Goal: Communication & Community: Answer question/provide support

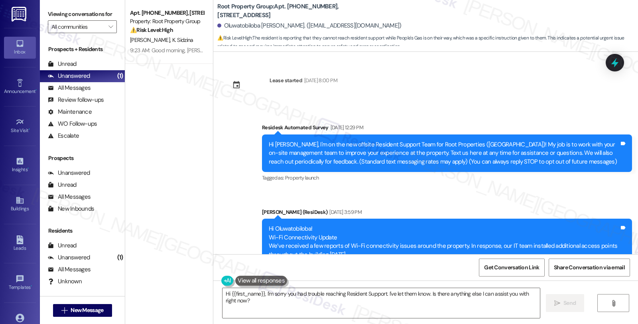
scroll to position [1738, 0]
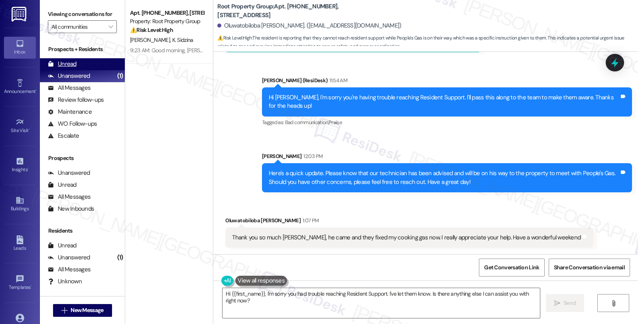
click at [77, 70] on div "Unread (0)" at bounding box center [82, 64] width 85 height 12
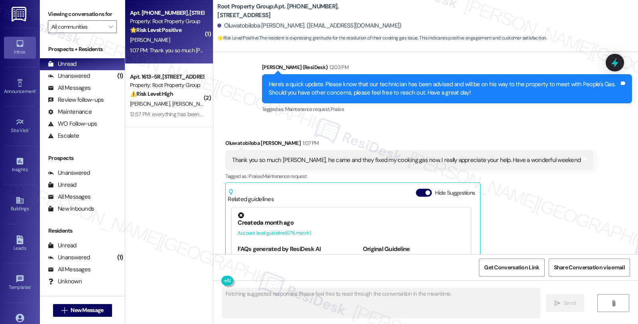
scroll to position [1883, 0]
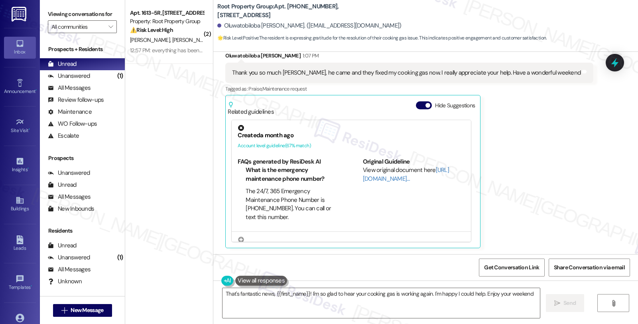
type textarea "That's fantastic news, {{first_name}}! I'm so glad to hear your cooking gas is …"
click at [528, 293] on textarea "That's fantastic news, {{first_name}}! I'm so glad to hear your cooking gas is …" at bounding box center [380, 303] width 317 height 30
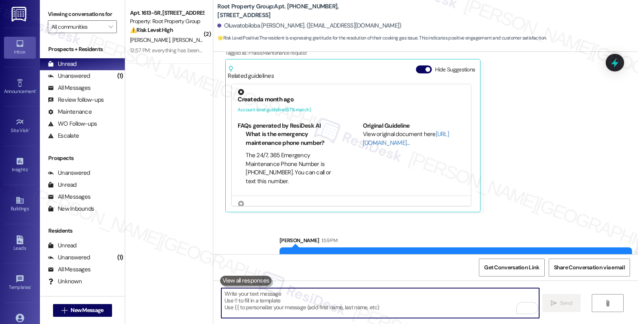
scroll to position [1939, 0]
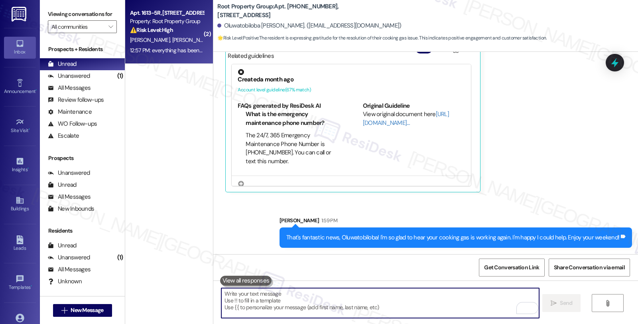
click at [166, 33] on strong "⚠️ Risk Level: High" at bounding box center [151, 29] width 43 height 7
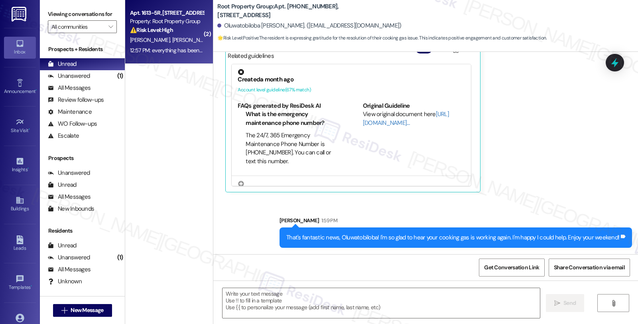
type textarea "Fetching suggested responses. Please feel free to read through the conversation…"
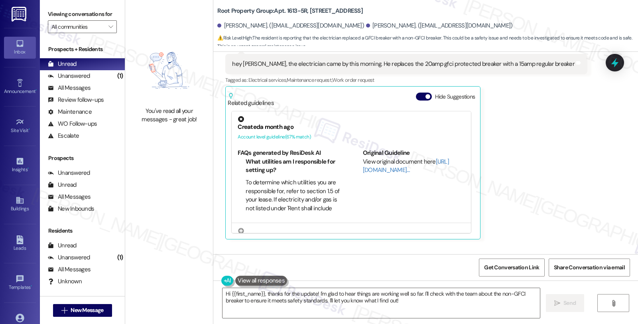
scroll to position [6463, 0]
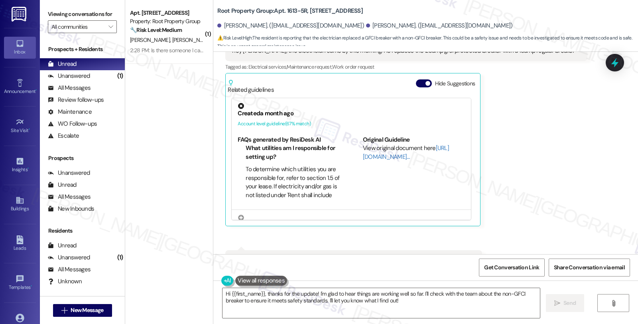
click at [537, 200] on div "Received via SMS [PERSON_NAME] 12:55 PM hey [PERSON_NAME], the electrician came…" at bounding box center [425, 150] width 424 height 277
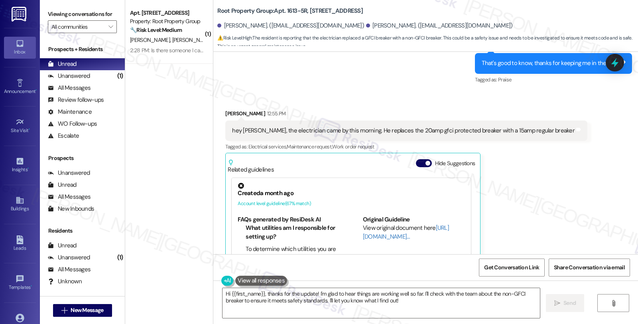
scroll to position [6374, 0]
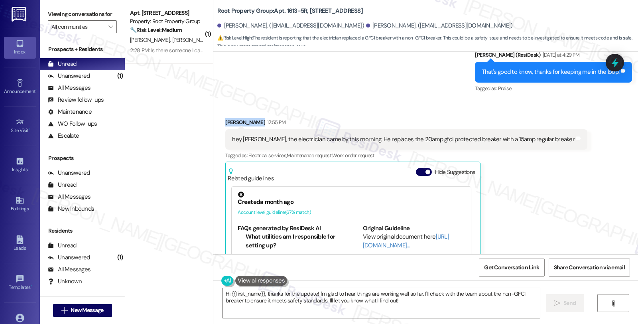
drag, startPoint x: 218, startPoint y: 88, endPoint x: 249, endPoint y: 88, distance: 30.3
click at [249, 112] on div "Received via SMS [PERSON_NAME] 12:55 PM hey [PERSON_NAME], the electrician came…" at bounding box center [406, 216] width 374 height 208
copy div "[PERSON_NAME]"
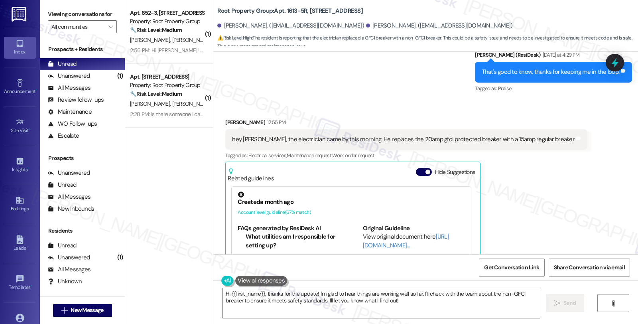
click at [505, 212] on div "[PERSON_NAME] 12:55 PM hey [PERSON_NAME], the electrician came by this morning.…" at bounding box center [406, 216] width 362 height 196
click at [562, 194] on div "Received via SMS [PERSON_NAME] 12:55 PM hey [PERSON_NAME], the electrician came…" at bounding box center [425, 238] width 424 height 277
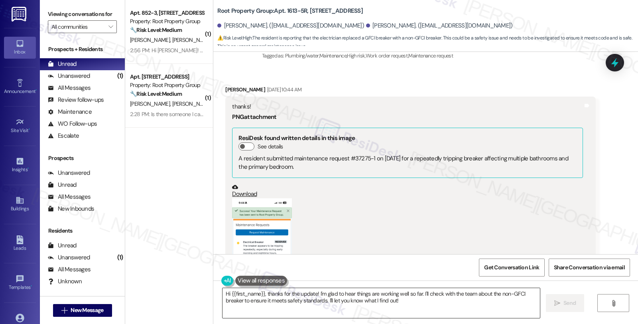
scroll to position [4913, 0]
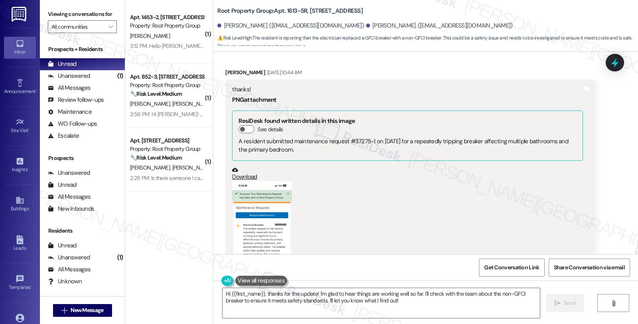
drag, startPoint x: 156, startPoint y: 40, endPoint x: 461, endPoint y: 194, distance: 341.8
click at [461, 194] on div "(Click to zoom)" at bounding box center [407, 251] width 350 height 141
click at [294, 309] on textarea "Hi {{first_name}}, thanks for the update! I'm glad to hear things are working w…" at bounding box center [380, 303] width 317 height 30
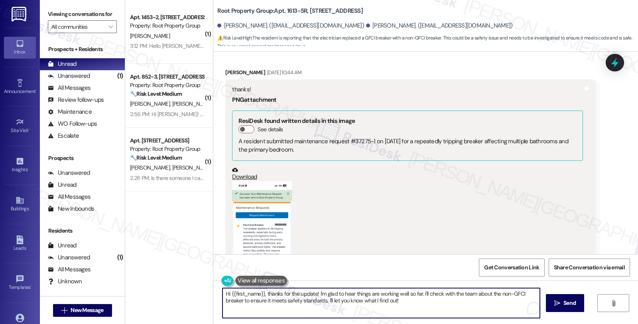
paste textarea "! Thanks for being so detailed and honest—we really appreciate you taking the t…"
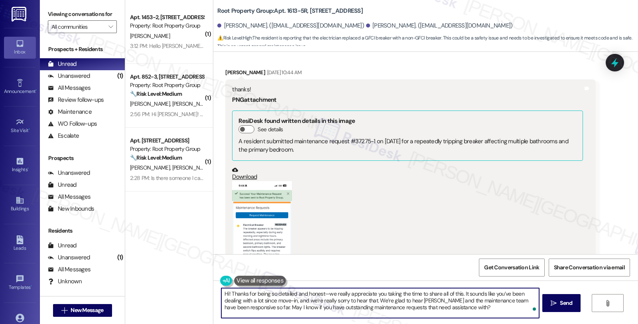
click at [467, 304] on textarea "Hi! Thanks for being so detailed and honest—we really appreciate you taking the…" at bounding box center [379, 303] width 317 height 30
type textarea "Hi! Thanks for being so detailed and honest—we really appreciate you taking the…"
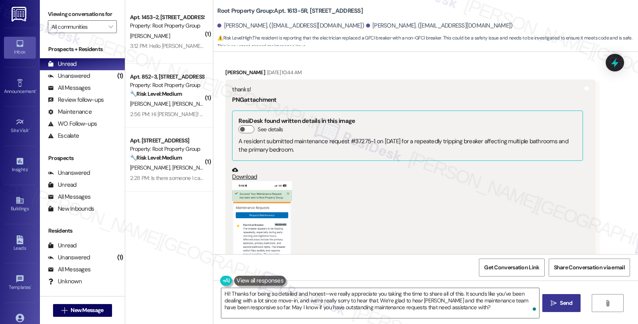
click at [564, 304] on span "Send" at bounding box center [565, 302] width 12 height 8
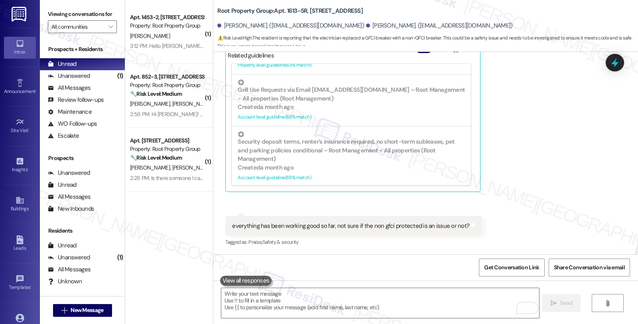
scroll to position [6535, 0]
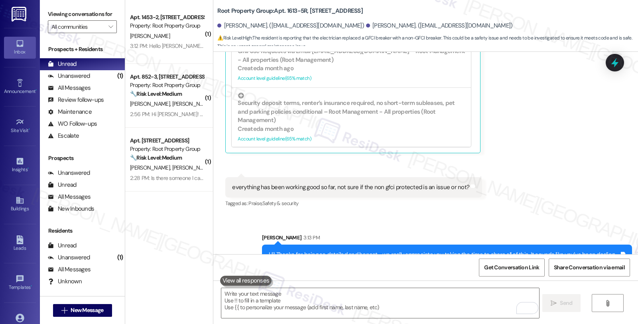
drag, startPoint x: 144, startPoint y: 171, endPoint x: 276, endPoint y: 202, distance: 135.8
click at [144, 171] on div "[PERSON_NAME] [PERSON_NAME] [PERSON_NAME]" at bounding box center [166, 168] width 75 height 10
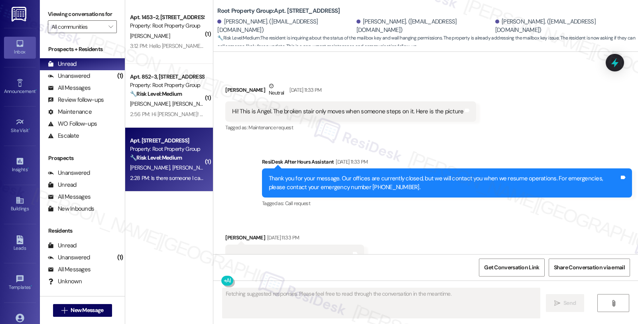
scroll to position [3832, 0]
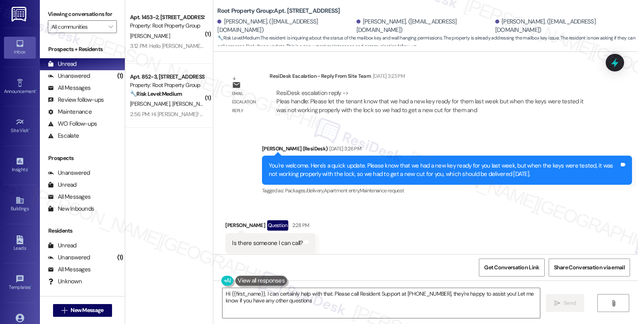
type textarea "Hi {{first_name}}, I can certainly help with that. Please call Resident Support…"
click at [429, 293] on textarea "Hi {{first_name}}, I can certainly help with that. Please call Resident Support…" at bounding box center [380, 303] width 317 height 30
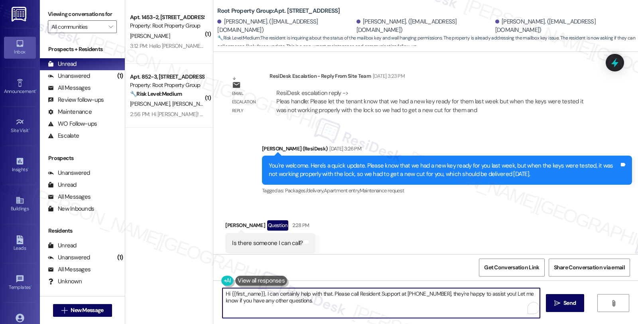
click at [429, 293] on textarea "Hi {{first_name}}, I can certainly help with that. Please call Resident Support…" at bounding box center [380, 303] width 317 height 30
click at [420, 179] on div "Sent via SMS [PERSON_NAME] (ResiDesk) [DATE] 3:26 PM You're welcome. Here's a q…" at bounding box center [447, 170] width 382 height 64
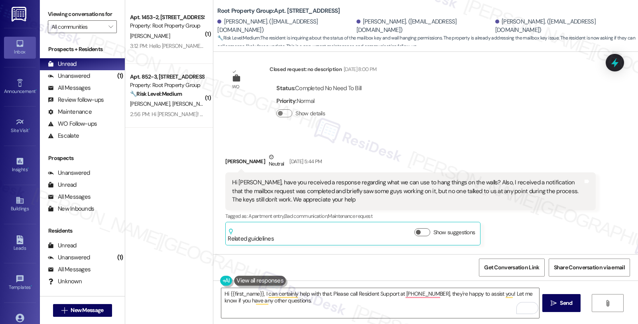
scroll to position [1973, 0]
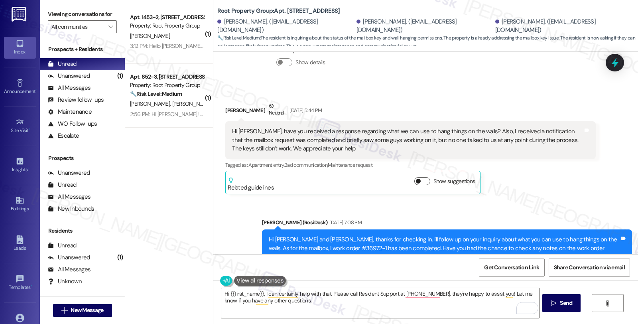
click at [418, 177] on button "Show suggestions" at bounding box center [422, 181] width 16 height 8
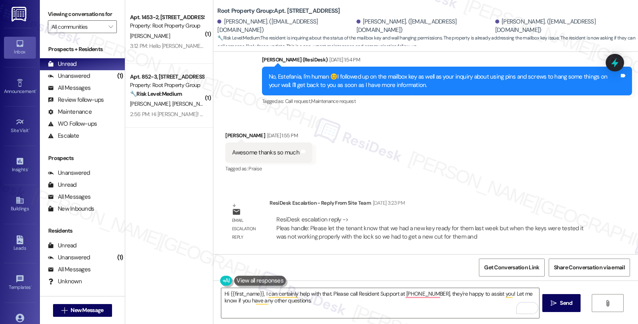
scroll to position [3962, 0]
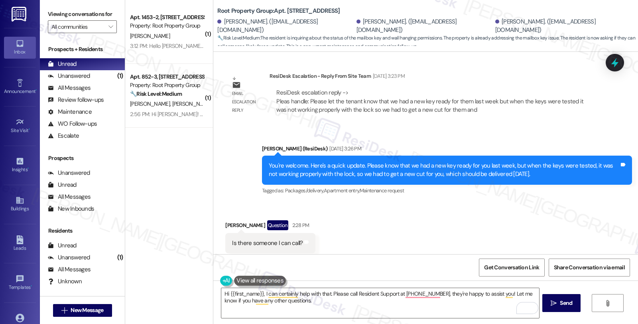
click at [229, 220] on div "[PERSON_NAME] Question 2:28 PM" at bounding box center [270, 226] width 90 height 13
copy div "Estefania"
click at [224, 291] on textarea "Hi {{first_name}}, I can certainly help with that. Please call Resident Support…" at bounding box center [379, 303] width 317 height 30
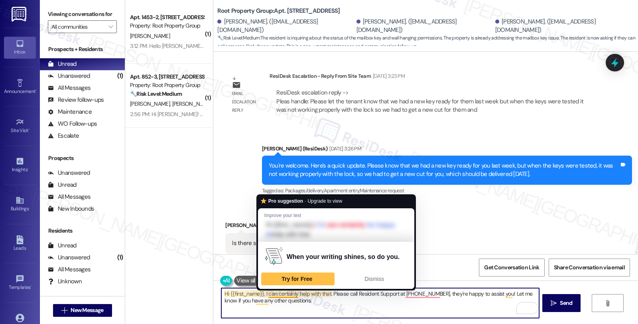
paste textarea "Estefania"
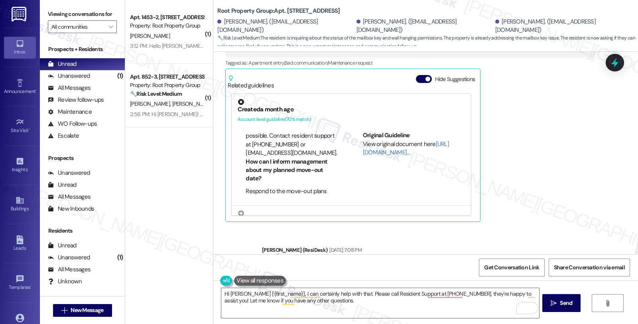
scroll to position [418, 0]
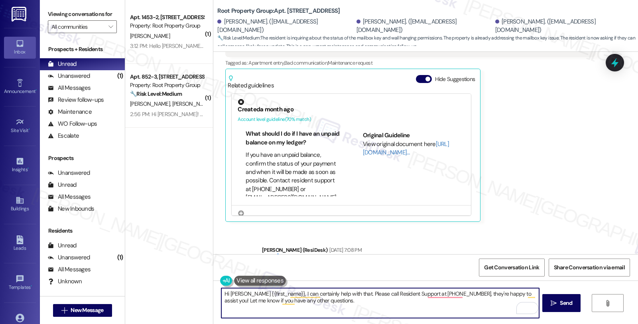
click at [248, 293] on textarea "Hi [PERSON_NAME] {{first_name}}, I can certainly help with that. Please call Re…" at bounding box center [379, 303] width 317 height 30
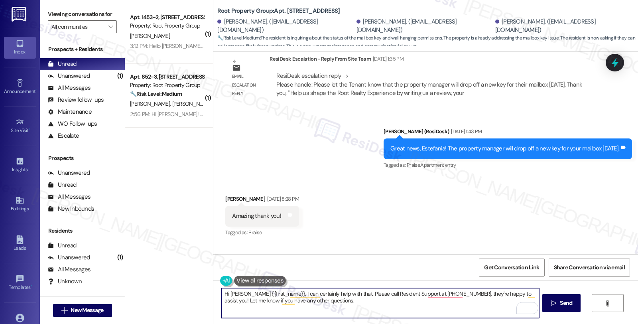
scroll to position [2960, 0]
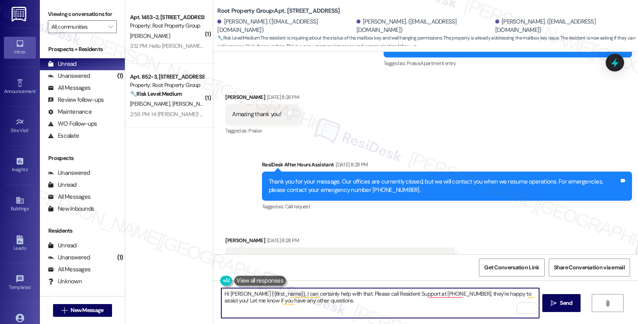
click at [246, 294] on textarea "Hi [PERSON_NAME] {{first_name}}, I can certainly help with that. Please call Re…" at bounding box center [379, 303] width 317 height 30
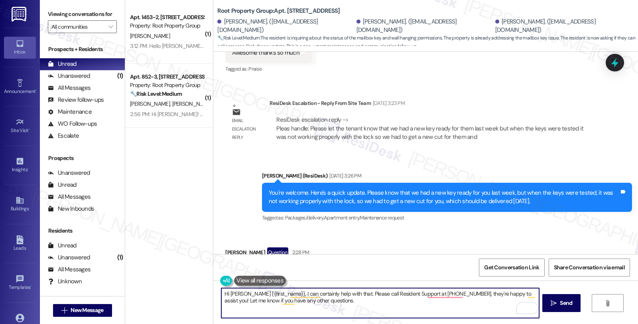
scroll to position [3962, 0]
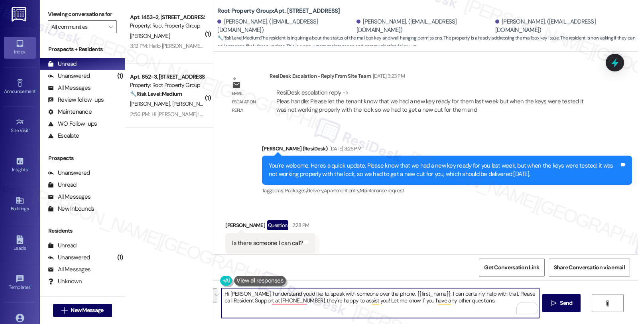
drag, startPoint x: 392, startPoint y: 292, endPoint x: 491, endPoint y: 310, distance: 100.1
click at [491, 310] on textarea "Hi [PERSON_NAME], I understand you'd like to speak with someone over the phone.…" at bounding box center [379, 303] width 317 height 30
paste textarea "{{first_name}}, I can certainly help with that. Please call Resident Support at…"
click at [392, 292] on textarea "Hi [PERSON_NAME], I understand you'd like to speak with someone over the phone.…" at bounding box center [379, 303] width 317 height 30
click at [308, 299] on textarea "Hi [PERSON_NAME], I understand you'd like to speak with someone over the phone.…" at bounding box center [379, 303] width 317 height 30
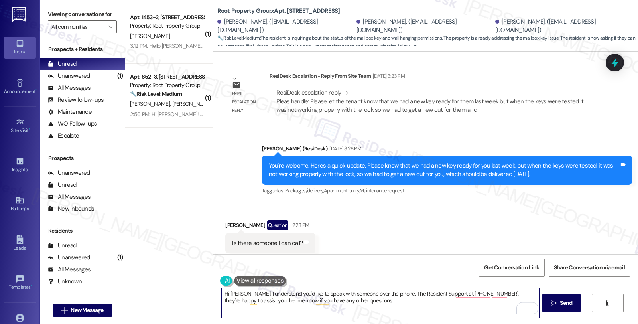
click at [446, 294] on textarea "Hi [PERSON_NAME], I understand you'd like to speak with someone over the phone.…" at bounding box center [379, 303] width 317 height 30
click at [501, 296] on textarea "Hi [PERSON_NAME], I understand you'd like to speak with someone over the phone.…" at bounding box center [379, 303] width 317 height 30
click at [492, 307] on textarea "Hi [PERSON_NAME], I understand you'd like to speak with someone over the phone.…" at bounding box center [379, 303] width 317 height 30
click at [505, 293] on textarea "Hi [PERSON_NAME], I understand you'd like to speak with someone over the phone.…" at bounding box center [379, 303] width 317 height 30
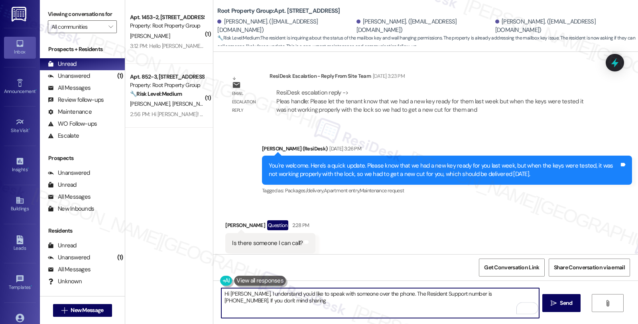
click at [312, 305] on textarea "Hi [PERSON_NAME], I understand you'd like to speak with someone over the phone.…" at bounding box center [379, 303] width 317 height 30
type textarea "Hi [PERSON_NAME], I understand you'd like to speak with someone over the phone.…"
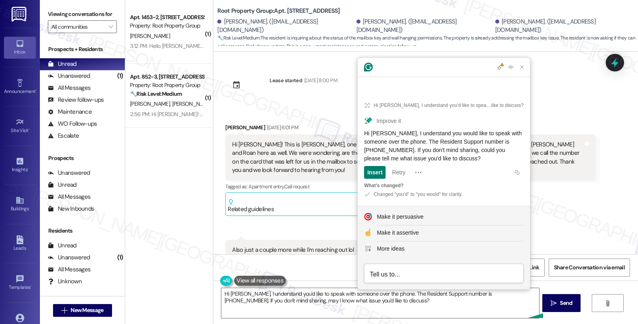
scroll to position [418, 0]
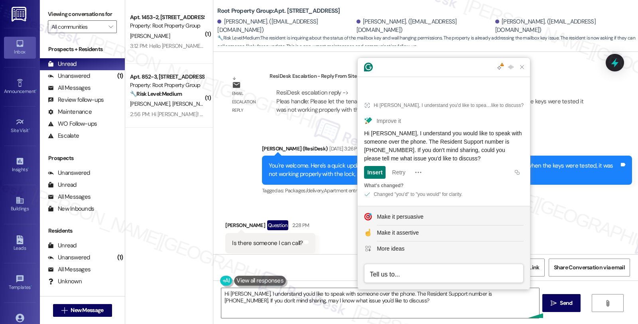
drag, startPoint x: 475, startPoint y: 159, endPoint x: 364, endPoint y: 136, distance: 113.9
click at [364, 136] on div "Hi [PERSON_NAME], I understand you would like to speak with someone over the ph…" at bounding box center [443, 145] width 159 height 33
click at [317, 301] on textarea "Hi [PERSON_NAME], I understand you'd like to speak with someone over the phone.…" at bounding box center [379, 303] width 317 height 30
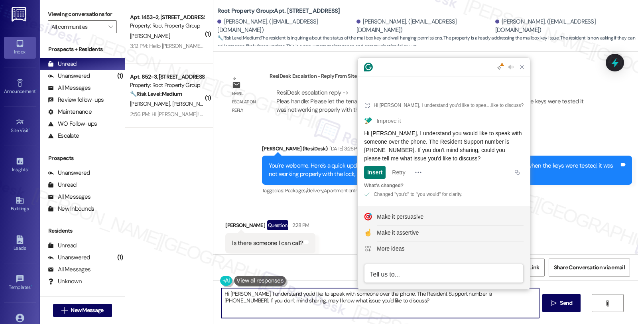
paste textarea "would like to speak with someone over the phone. The Resident Support number is…"
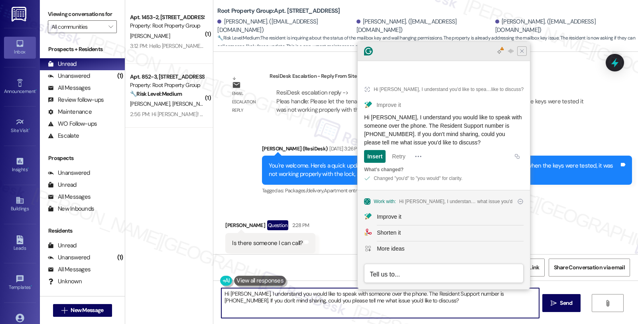
type textarea "Hi [PERSON_NAME], I understand you would like to speak with someone over the ph…"
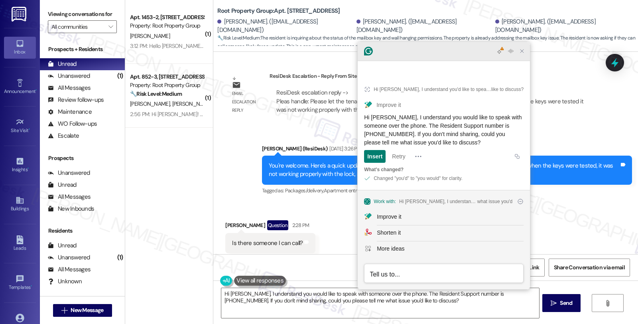
click at [519, 54] on icon "Close Grammarly Assistant" at bounding box center [521, 51] width 6 height 6
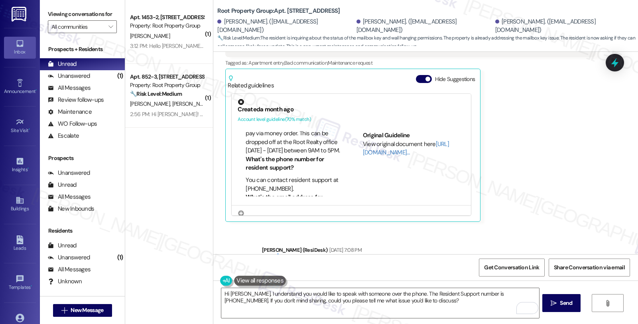
scroll to position [157, 0]
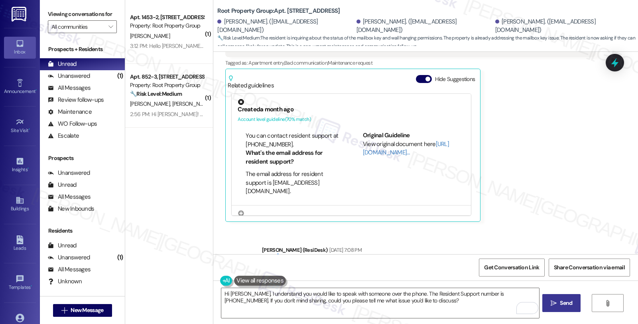
click at [559, 302] on span "Send" at bounding box center [565, 302] width 12 height 8
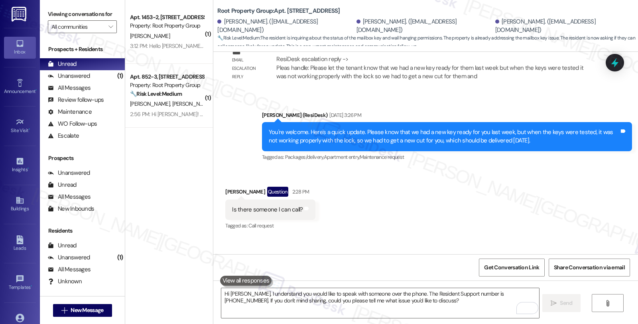
scroll to position [4026, 0]
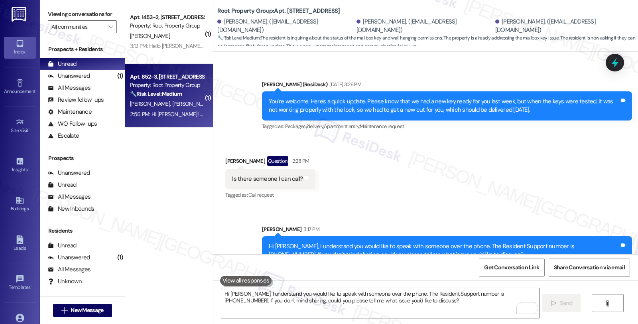
click at [214, 102] on span "[PERSON_NAME]" at bounding box center [234, 103] width 40 height 7
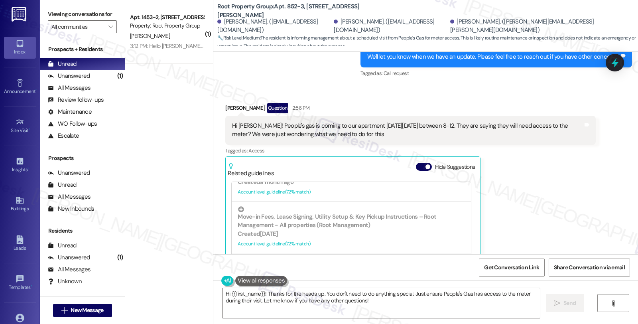
scroll to position [133, 0]
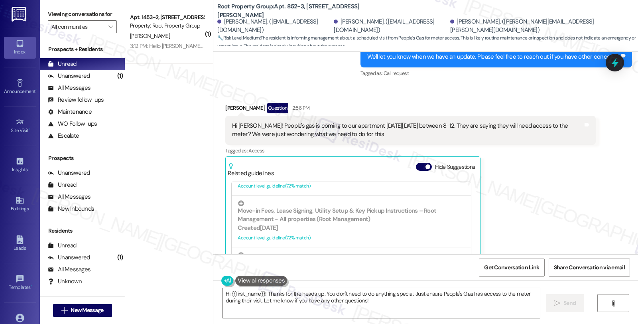
click at [510, 185] on div "[PERSON_NAME] Question 2:56 PM Hi [PERSON_NAME]! People's gas is coming to our …" at bounding box center [410, 206] width 370 height 206
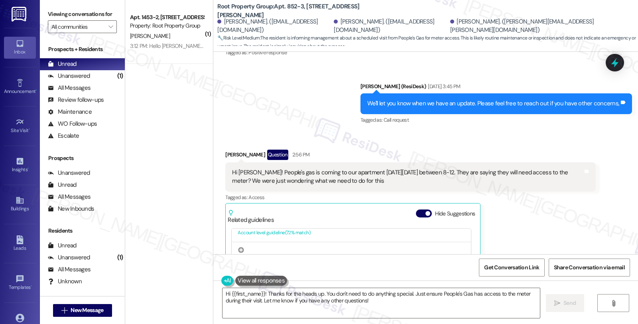
scroll to position [1674, 0]
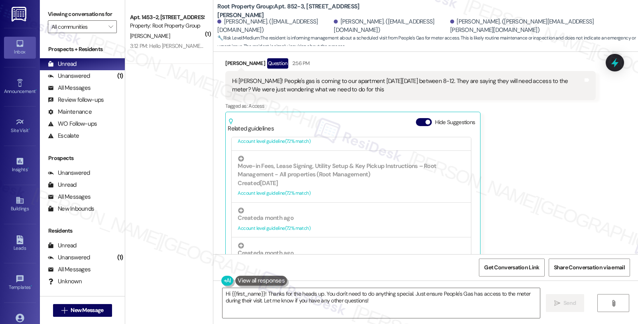
click at [547, 206] on div "Emma Ohrnstein Question 2:56 PM Hi Sarah! People's gas is coming to our apartme…" at bounding box center [410, 161] width 370 height 206
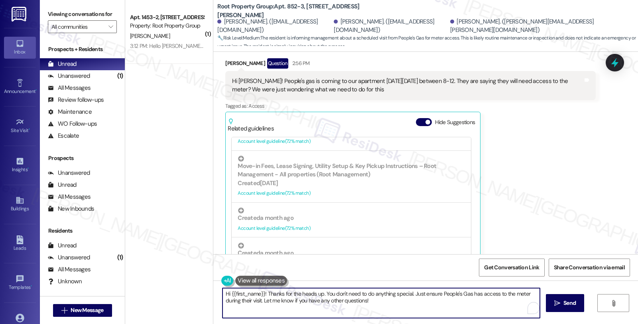
drag, startPoint x: 320, startPoint y: 291, endPoint x: 379, endPoint y: 300, distance: 59.7
click at [379, 300] on textarea "Hi {{first_name}}! Thanks for the heads up. You don't need to do anything speci…" at bounding box center [380, 303] width 317 height 30
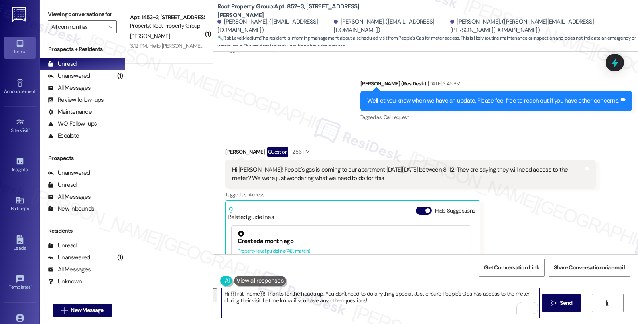
scroll to position [1585, 0]
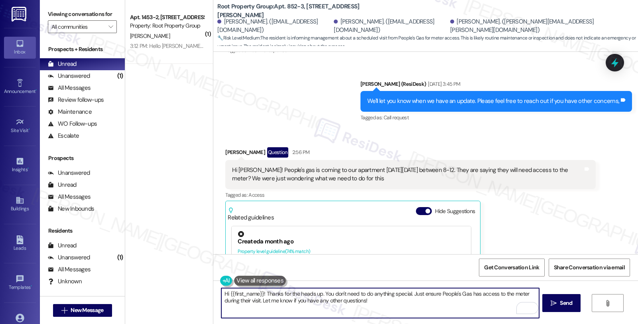
drag, startPoint x: 225, startPoint y: 293, endPoint x: 257, endPoint y: 294, distance: 32.3
click at [257, 294] on textarea "Hi {{first_name}}! Thanks for the heads up. You don't need to do anything speci…" at bounding box center [379, 303] width 317 height 30
click at [299, 289] on textarea "Hi Emma, thanks for the heads up. You don't need to do anything special. Just e…" at bounding box center [379, 303] width 317 height 30
click at [371, 295] on textarea "Hi Emma, thanks for the heads up. I understand that People's gas You don't need…" at bounding box center [379, 303] width 317 height 30
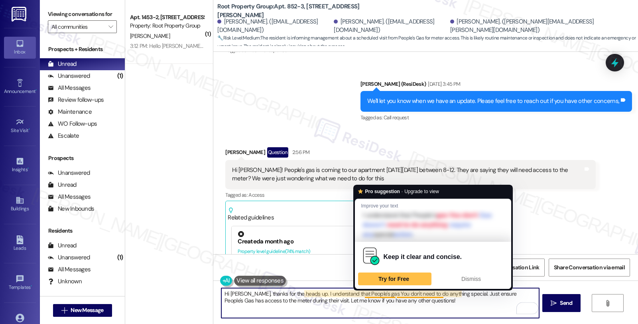
click at [368, 294] on textarea "Hi Emma, thanks for the heads up. I understand that People's gas You don't need…" at bounding box center [379, 303] width 317 height 30
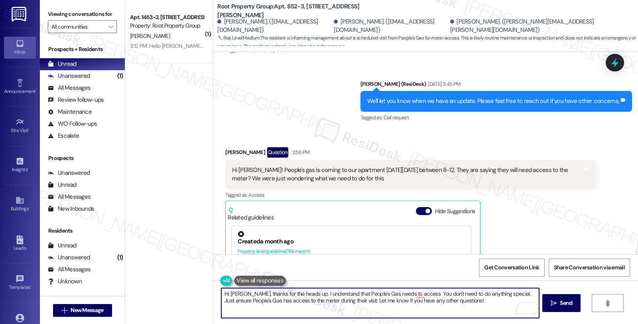
click at [409, 293] on textarea "Hi Emma, thanks for the heads up. I understand that People's Gas needs to acces…" at bounding box center [379, 303] width 317 height 30
paste textarea "Kindly let the tenant know that to access the meter room, they will need to sub…"
click at [449, 292] on textarea "Hi Emma, thanks for the heads up. I understand that People's Gas needs to acces…" at bounding box center [379, 303] width 317 height 30
click at [360, 298] on textarea "Hi Emma, thanks for the heads up. I understand that People's Gas needs to acces…" at bounding box center [379, 303] width 317 height 30
click at [449, 300] on textarea "Hi Emma, thanks for the heads up. I understand that People's Gas needs access t…" at bounding box center [379, 303] width 317 height 30
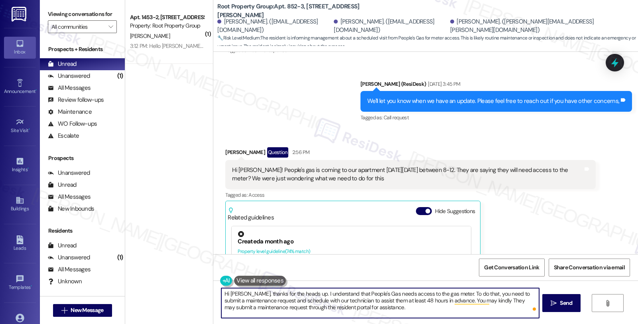
click at [507, 304] on textarea "Hi Emma, thanks for the heads up. I understand that People's Gas needs access t…" at bounding box center [379, 303] width 317 height 30
click at [289, 306] on textarea "Hi Emma, thanks for the heads up. I understand that People's Gas needs access t…" at bounding box center [379, 303] width 317 height 30
click at [307, 308] on textarea "Hi Emma, thanks for the heads up. I understand that People's Gas needs access t…" at bounding box center [379, 303] width 317 height 30
click at [516, 308] on div "Rewrite with Grammarly" at bounding box center [516, 307] width 9 height 9
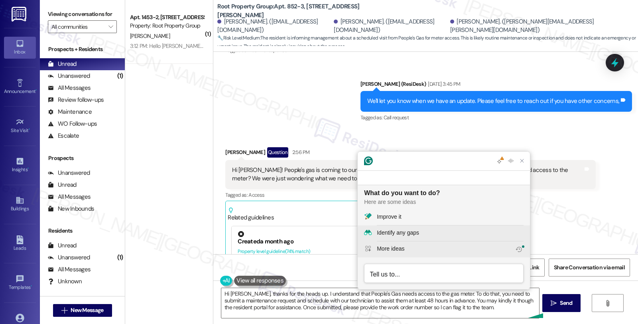
scroll to position [0, 0]
click at [322, 305] on textarea "Hi Emma, thanks for the heads up. I understand that People's Gas needs access t…" at bounding box center [379, 303] width 317 height 30
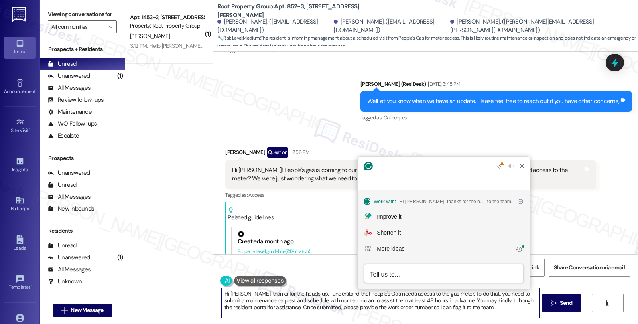
click at [318, 308] on textarea "Hi Emma, thanks for the heads up. I understand that People's Gas needs access t…" at bounding box center [379, 303] width 317 height 30
drag, startPoint x: 242, startPoint y: 293, endPoint x: 498, endPoint y: 318, distance: 257.5
click at [498, 318] on div "Hi Emma, thanks for the heads up. I understand that People's Gas needs access t…" at bounding box center [380, 302] width 318 height 31
paste textarea "hanks for the heads up. I understand that People's Gas needs access to the gas …"
click at [241, 291] on textarea "Hi Emma, hanks for the heads up. I understand that People's Gas needs access to…" at bounding box center [379, 303] width 317 height 30
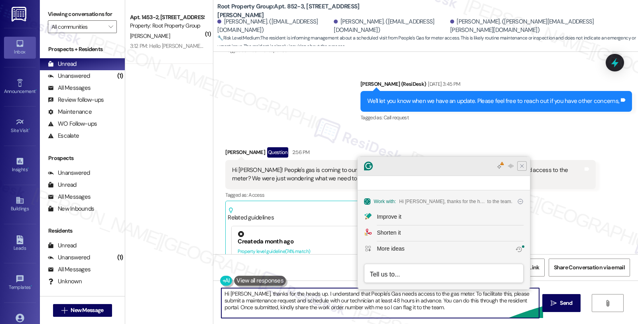
type textarea "Hi Emma, thanks for the heads up. I understand that People's Gas needs access t…"
click at [525, 171] on icon "Close Grammarly Assistant" at bounding box center [522, 166] width 10 height 10
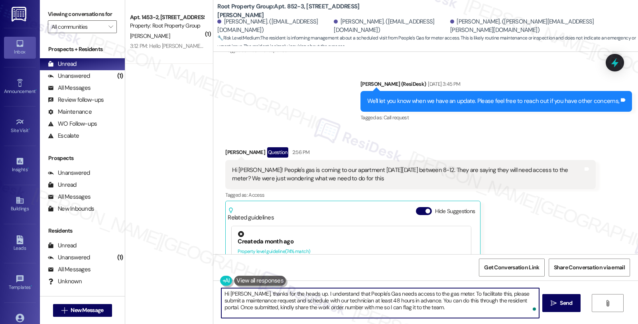
click at [311, 304] on textarea "Hi Emma, thanks for the heads up. I understand that People's Gas needs access t…" at bounding box center [379, 303] width 317 height 30
click at [551, 304] on icon "" at bounding box center [553, 303] width 6 height 6
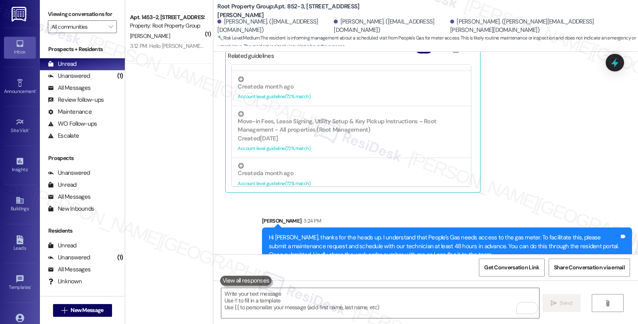
scroll to position [265, 0]
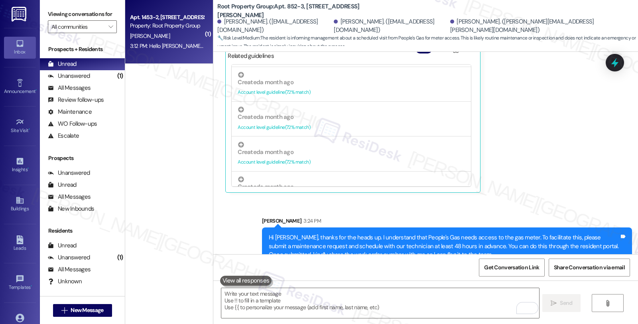
click at [167, 31] on div "[PERSON_NAME]" at bounding box center [166, 36] width 75 height 10
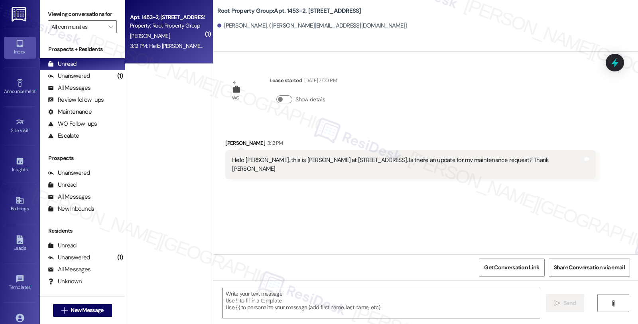
type textarea "Fetching suggested responses. Please feel free to read through the conversation…"
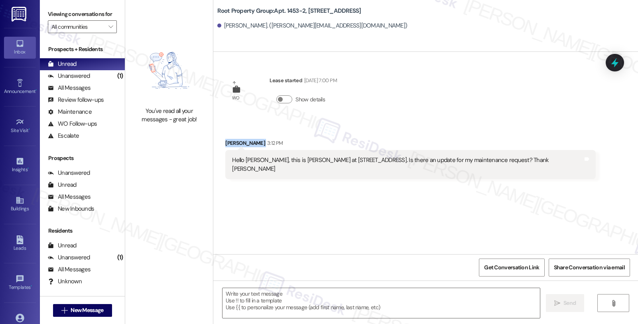
drag, startPoint x: 219, startPoint y: 141, endPoint x: 246, endPoint y: 144, distance: 27.2
click at [246, 144] on div "Received via SMS Jared Jantz 3:12 PM Hello Sarah, this is Jared at West Belle P…" at bounding box center [410, 159] width 382 height 52
copy div "Jared Jantz"
click at [283, 8] on b "Root Property Group: Apt. 1453-2, 1453 W. Belle Plaine Avenue" at bounding box center [288, 11] width 143 height 8
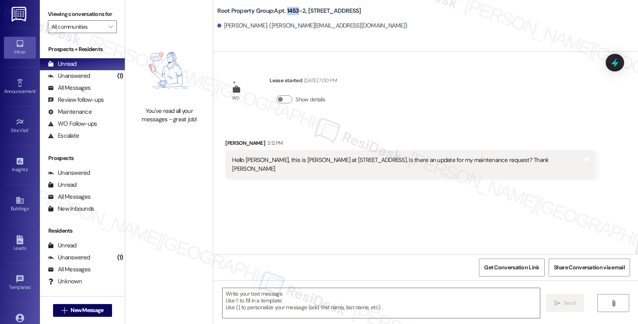
copy b "1453"
click at [19, 204] on icon at bounding box center [20, 200] width 9 height 9
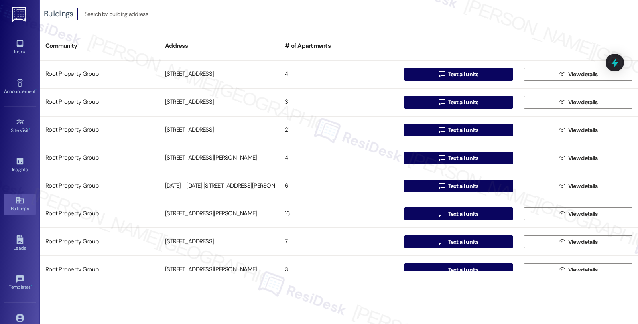
click at [126, 15] on input at bounding box center [157, 13] width 147 height 11
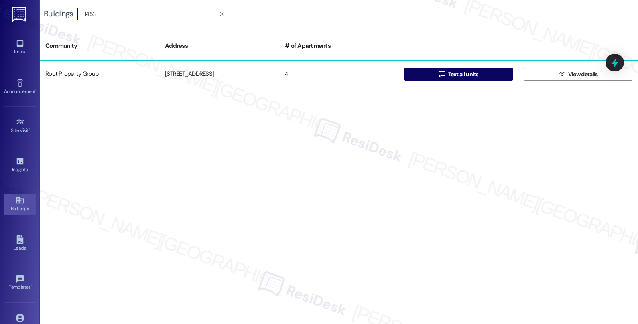
type input "1453"
click at [196, 77] on div "1453 W. Belle Plaine Avenue" at bounding box center [219, 74] width 120 height 16
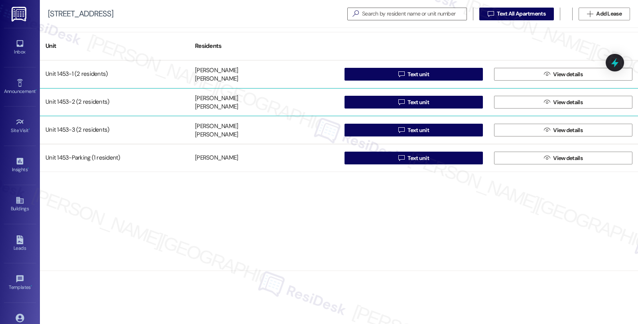
click at [135, 105] on div "Unit 1453-2 (2 residents)" at bounding box center [114, 102] width 149 height 16
click at [217, 106] on div "Andrea Polski" at bounding box center [216, 107] width 43 height 8
click at [361, 102] on button " Text unit" at bounding box center [413, 102] width 138 height 13
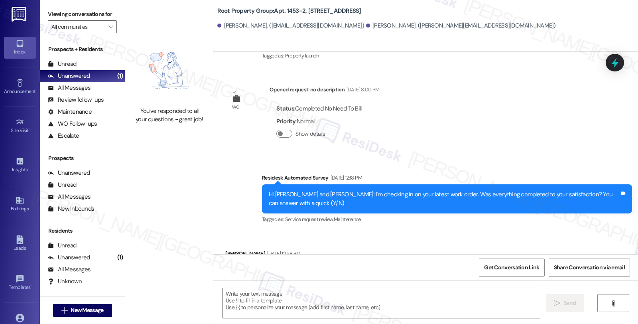
scroll to position [182, 0]
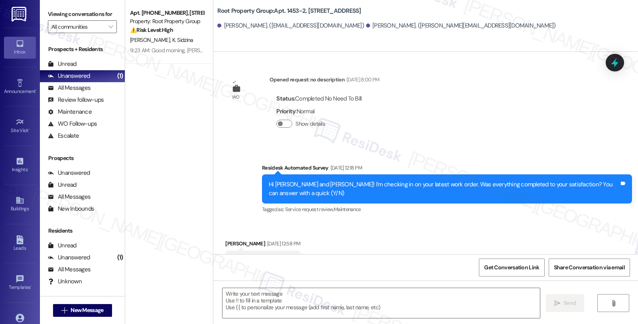
type textarea "Fetching suggested responses. Please feel free to read through the conversation…"
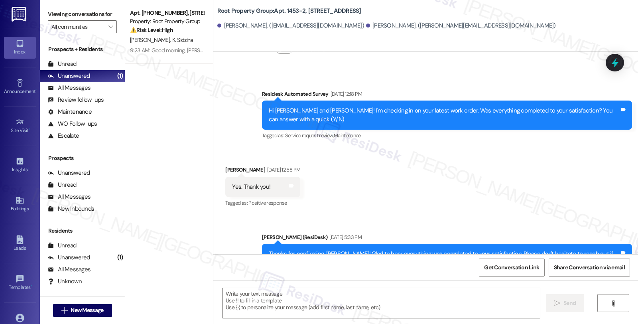
scroll to position [186, 0]
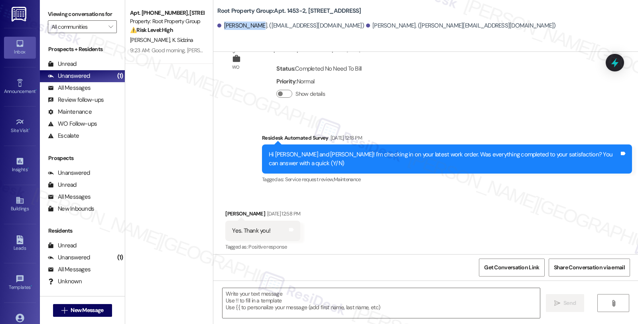
drag, startPoint x: 218, startPoint y: 26, endPoint x: 250, endPoint y: 27, distance: 31.9
click at [250, 27] on div "Andrea Polski. (andreapolski20@gmail.com)" at bounding box center [290, 26] width 147 height 8
copy div "Andrea Polsk"
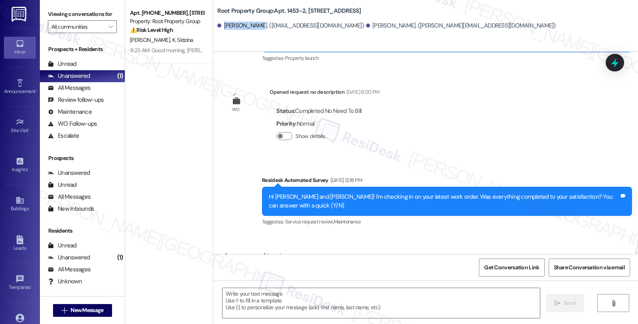
scroll to position [275, 0]
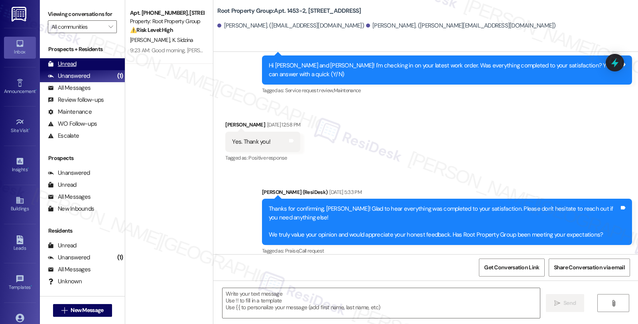
click at [62, 68] on div "Unread" at bounding box center [62, 64] width 29 height 8
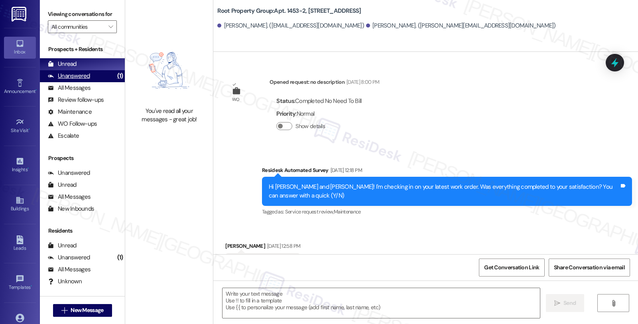
type textarea "Fetching suggested responses. Please feel free to read through the conversation…"
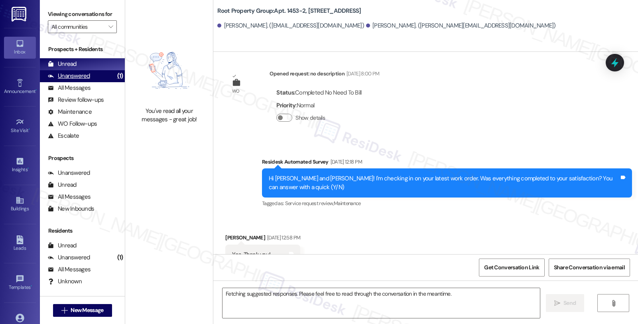
click at [77, 80] on div "Unanswered" at bounding box center [69, 76] width 42 height 8
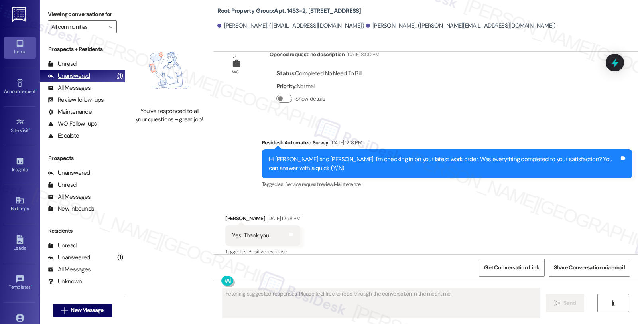
scroll to position [182, 0]
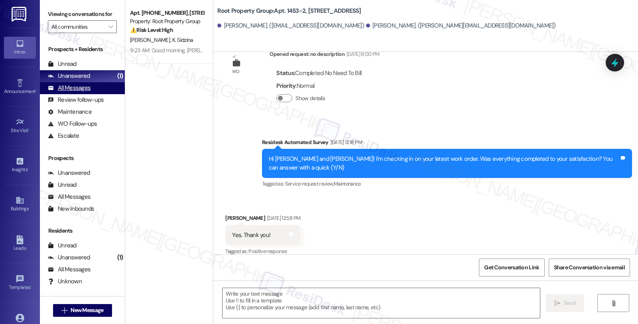
click at [79, 92] on div "All Messages" at bounding box center [69, 88] width 43 height 8
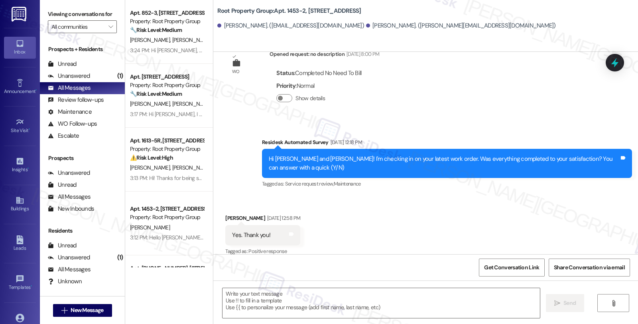
type textarea "Fetching suggested responses. Please feel free to read through the conversation…"
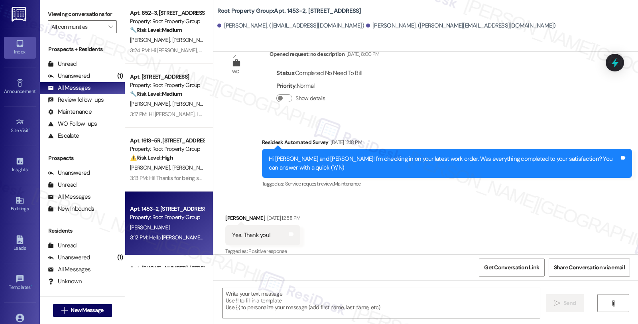
click at [182, 224] on div "[PERSON_NAME]" at bounding box center [166, 227] width 75 height 10
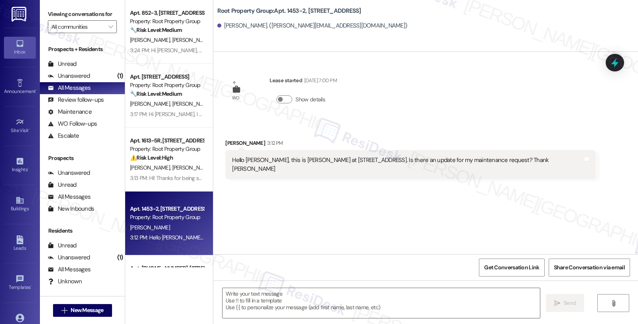
type textarea "Fetching suggested responses. Please feel free to read through the conversation…"
click at [260, 297] on textarea at bounding box center [380, 303] width 317 height 30
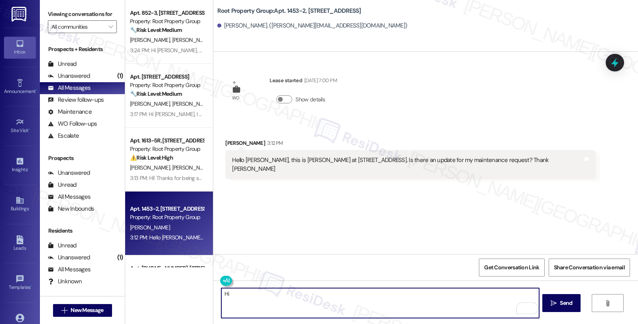
click at [228, 144] on div "Jared Jantz 3:12 PM" at bounding box center [410, 144] width 370 height 11
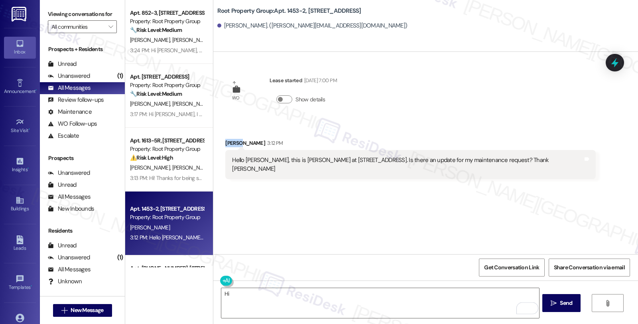
click at [228, 144] on div "Jared Jantz 3:12 PM" at bounding box center [410, 144] width 370 height 11
copy div "Jared"
click at [253, 295] on textarea "Hi" at bounding box center [379, 303] width 317 height 30
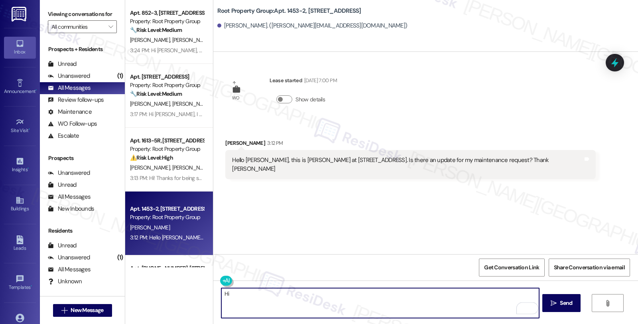
paste textarea "Jared"
click at [381, 295] on textarea "Hi Jared, thanks for reaching out! I understand you'd like to" at bounding box center [379, 303] width 317 height 30
click at [467, 295] on textarea "Hi Jared, thanks for reaching out! I understand you'd like to check on the stat…" at bounding box center [379, 303] width 317 height 30
type textarea "Hi Jared, thanks for reaching out! I understand you'd like to check on the stat…"
click at [263, 299] on textarea "Hi Jared, thanks for reaching out! I understand you'd like to check on the stat…" at bounding box center [379, 303] width 317 height 30
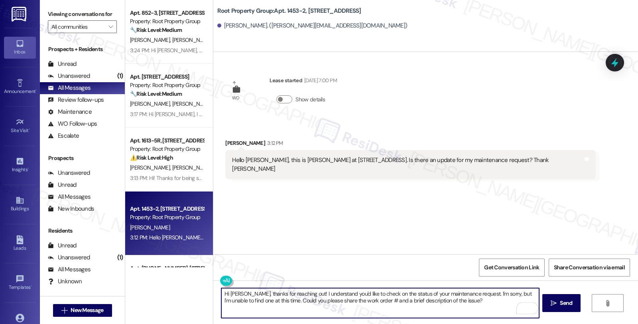
click at [464, 306] on textarea "Hi Jared, thanks for reaching out! I understand you'd like to check on the stat…" at bounding box center [379, 303] width 317 height 30
click at [481, 299] on textarea "Hi Jared, thanks for reaching out! I understand you'd like to check on the stat…" at bounding box center [379, 303] width 317 height 30
type textarea "Hi Jared, thanks for reaching out! I understand you'd like to check on the stat…"
click at [563, 306] on span "Send" at bounding box center [565, 302] width 12 height 8
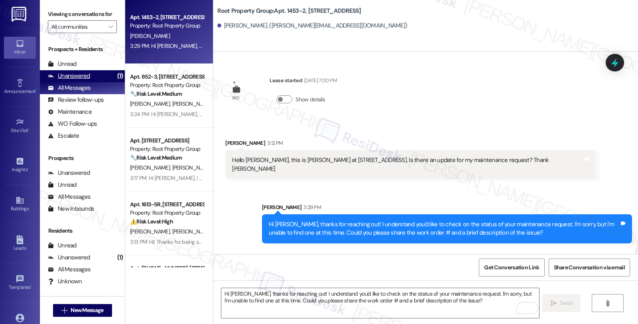
click at [101, 82] on div "Unanswered (1)" at bounding box center [82, 76] width 85 height 12
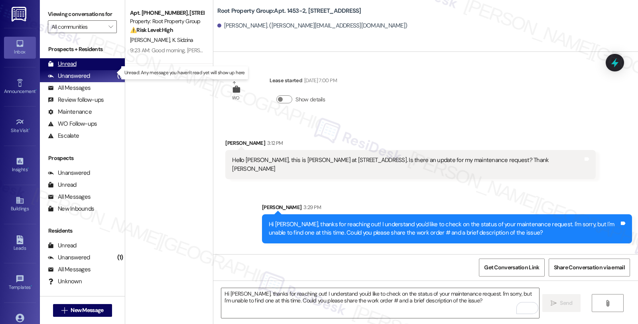
click at [84, 68] on div "Unread (0)" at bounding box center [82, 64] width 85 height 12
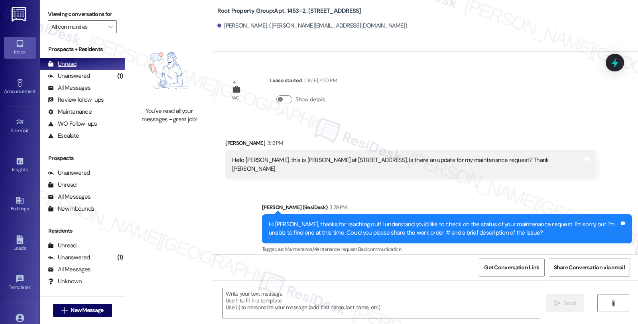
type textarea "Fetching suggested responses. Please feel free to read through the conversation…"
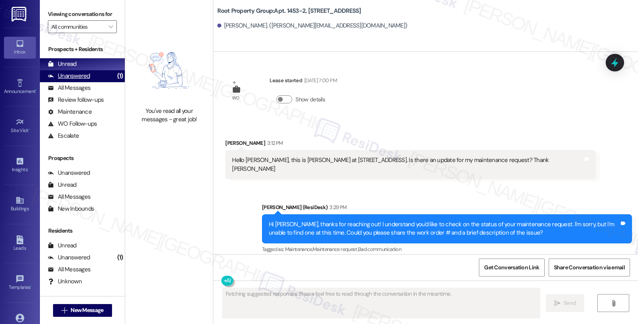
click at [74, 80] on div "Unanswered" at bounding box center [69, 76] width 42 height 8
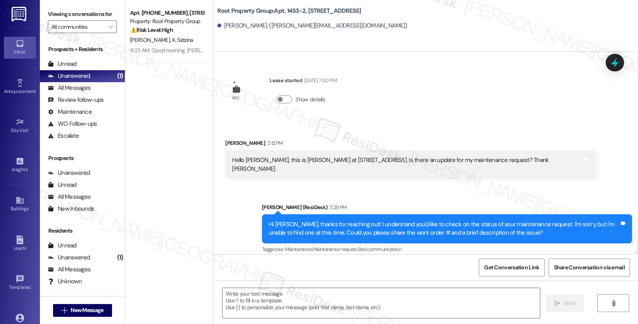
type textarea "Fetching suggested responses. Please feel free to read through the conversation…"
click at [77, 70] on div "Unread (0)" at bounding box center [82, 64] width 85 height 12
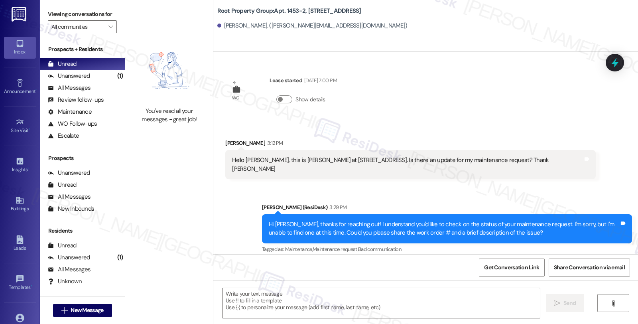
type textarea "Fetching suggested responses. Please feel free to read through the conversation…"
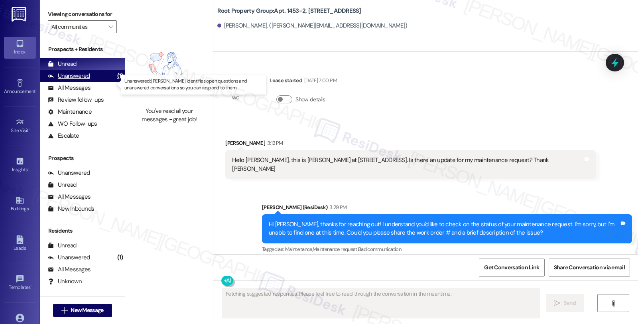
click at [102, 82] on div "Unanswered (1)" at bounding box center [82, 76] width 85 height 12
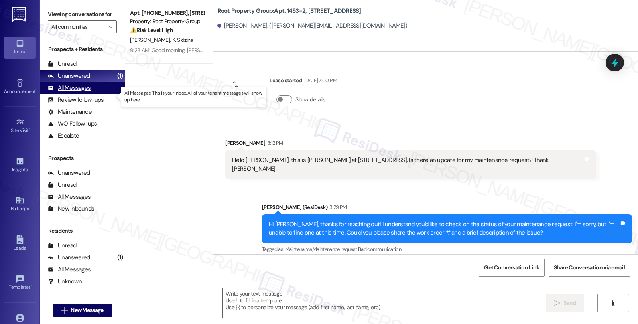
click at [86, 92] on div "All Messages" at bounding box center [69, 88] width 43 height 8
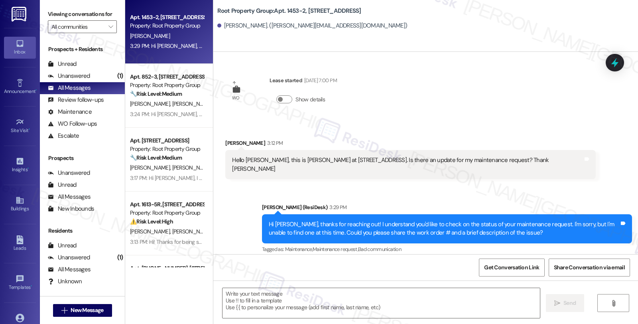
click at [195, 26] on div "Property: Root Property Group" at bounding box center [167, 26] width 74 height 8
type textarea "Fetching suggested responses. Please feel free to read through the conversation…"
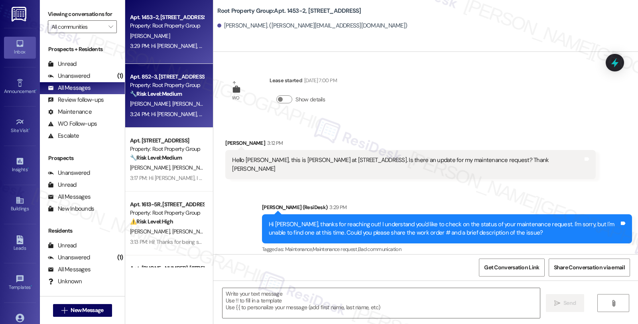
click at [151, 84] on div "Property: Root Property Group" at bounding box center [167, 85] width 74 height 8
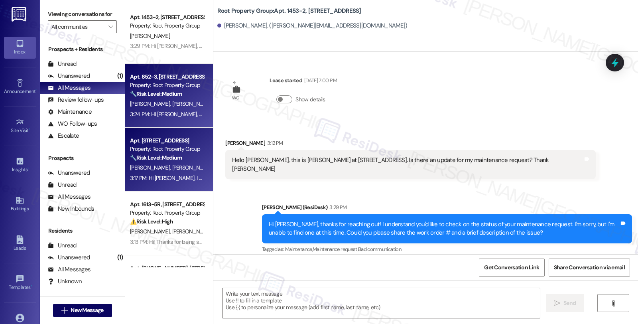
type textarea "Fetching suggested responses. Please feel free to read through the conversation…"
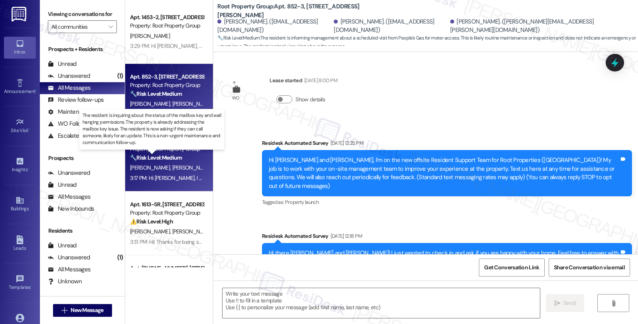
click at [156, 154] on strong "🔧 Risk Level: Medium" at bounding box center [156, 157] width 52 height 7
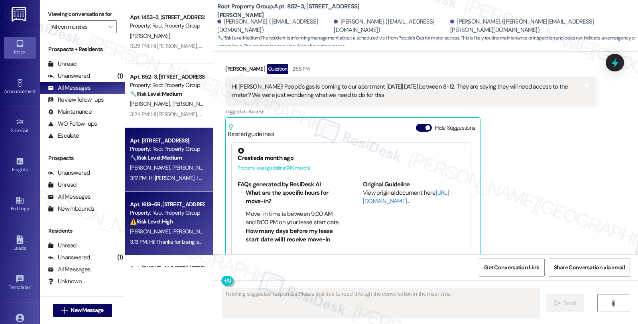
scroll to position [1674, 0]
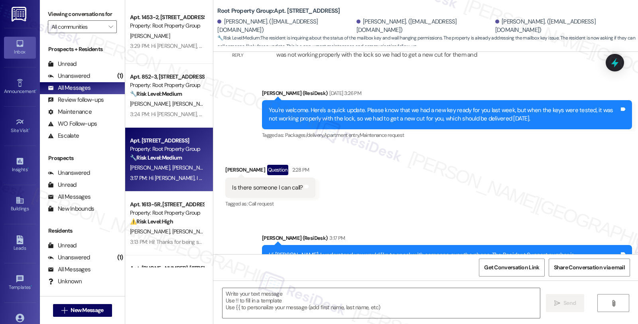
type textarea "Fetching suggested responses. Please feel free to read through the conversation…"
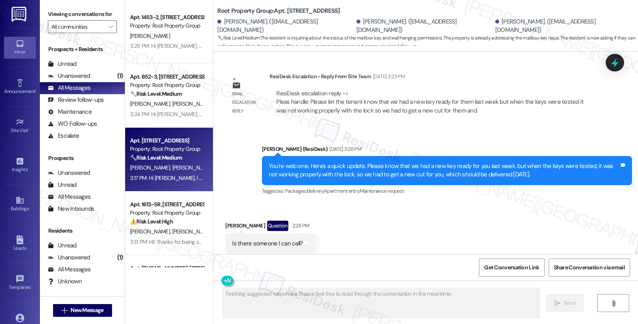
scroll to position [3908, 0]
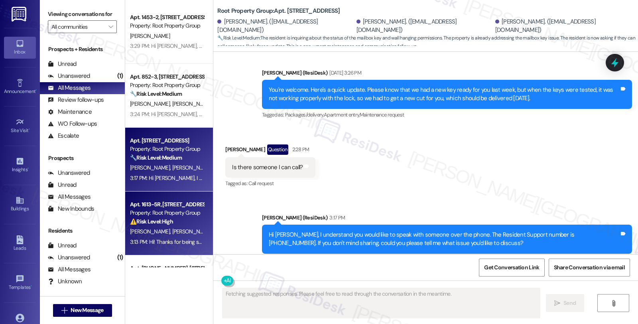
click at [174, 211] on div "Property: Root Property Group" at bounding box center [167, 212] width 74 height 8
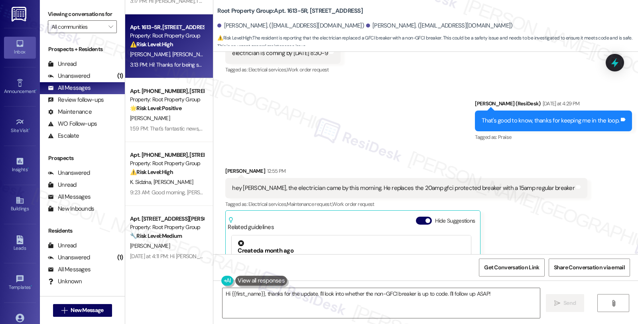
scroll to position [6547, 0]
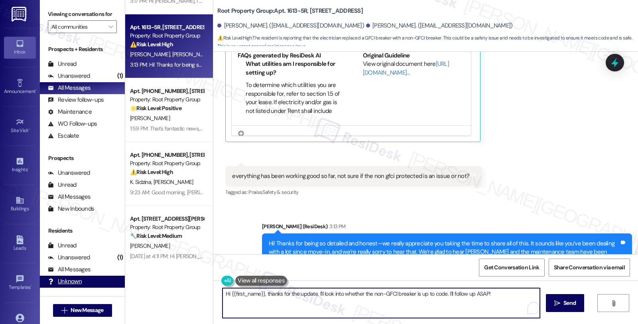
drag, startPoint x: 503, startPoint y: 294, endPoint x: 107, endPoint y: 294, distance: 396.5
click at [107, 294] on div "Viewing conversations for All communities  Prospects + Residents Unread (0) Un…" at bounding box center [339, 162] width 598 height 324
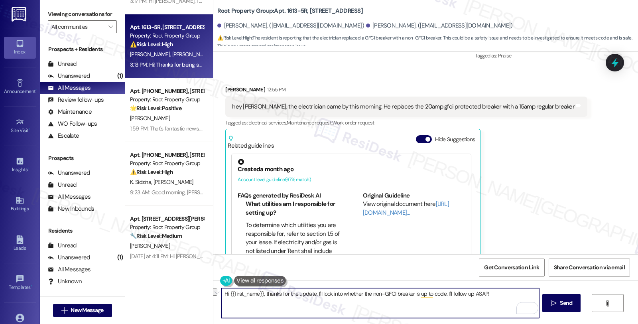
scroll to position [6325, 0]
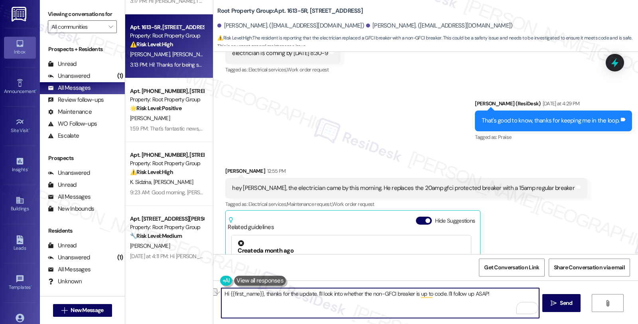
click at [225, 167] on div "Jack Parnello 12:55 PM" at bounding box center [406, 172] width 362 height 11
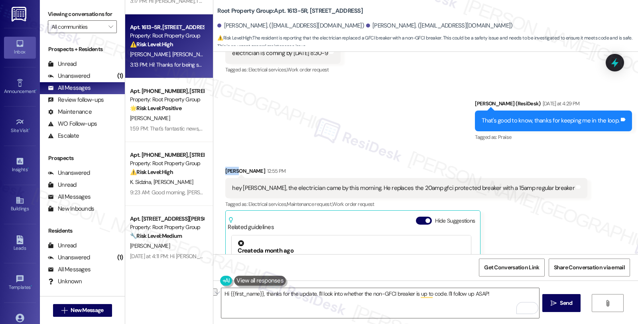
click at [225, 167] on div "Jack Parnello 12:55 PM" at bounding box center [406, 172] width 362 height 11
copy div "Jack"
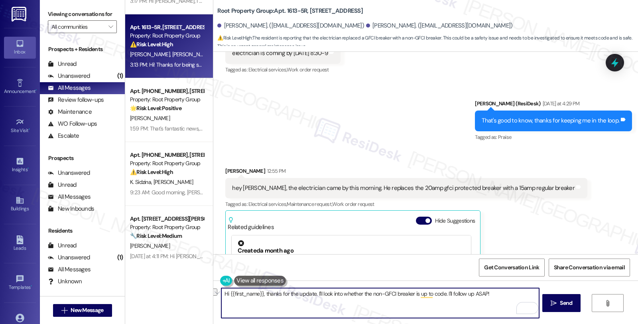
drag, startPoint x: 262, startPoint y: 293, endPoint x: 522, endPoint y: 295, distance: 260.6
click at [522, 295] on textarea "Hi {{first_name}}, thanks for the update. I'll look into whether the non-GFCI b…" at bounding box center [379, 303] width 317 height 30
click at [389, 311] on textarea "Hi {{first_name}}, thanks for the update. I'll look into whether the non-GFCI b…" at bounding box center [379, 303] width 317 height 30
click at [312, 292] on textarea "Hi {{first_name}}, thanks for the update. I'll look into whether the non-GFCI b…" at bounding box center [379, 303] width 317 height 30
click at [477, 294] on textarea "Hi {{first_name}}, thanks for the update. I'll look into whether the non-GFCI b…" at bounding box center [379, 303] width 317 height 30
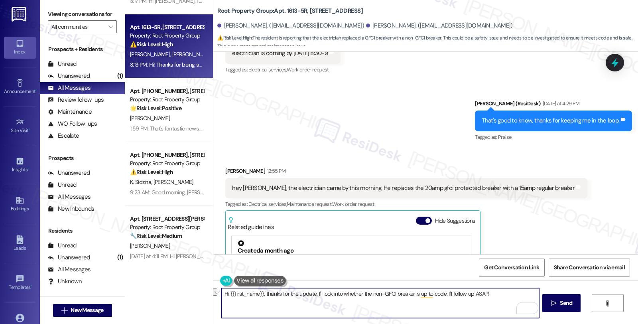
click at [494, 294] on textarea "Hi {{first_name}}, thanks for the update. I'll look into whether the non-GFCI b…" at bounding box center [379, 303] width 317 height 30
type textarea "Hi {{first_name}}, thanks for the update, kindly disregard my previous message."
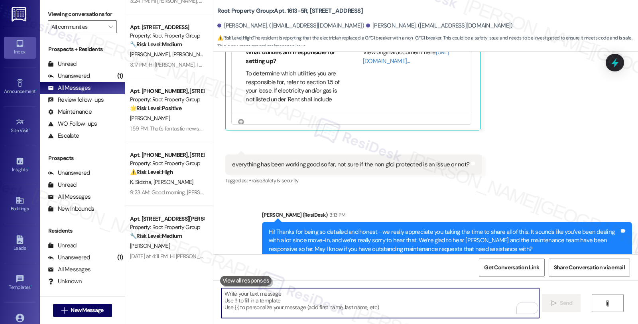
scroll to position [6514, 0]
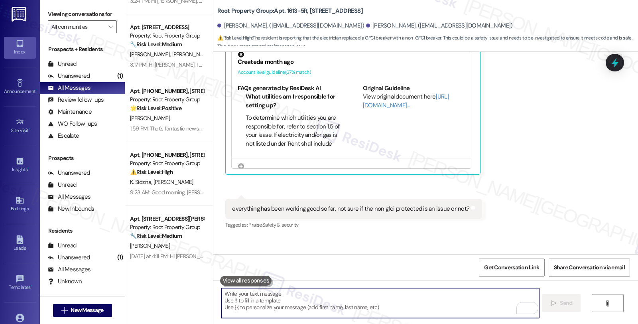
click at [283, 300] on textarea "To enrich screen reader interactions, please activate Accessibility in Grammarl…" at bounding box center [379, 303] width 317 height 30
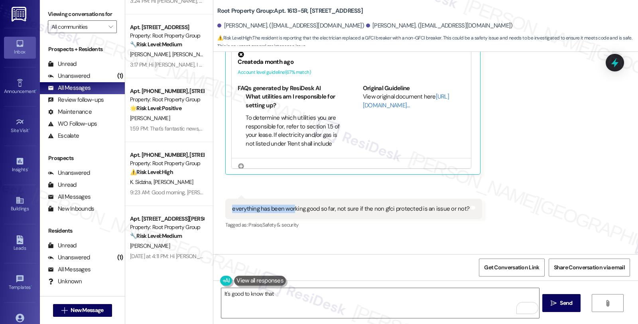
drag, startPoint x: 225, startPoint y: 173, endPoint x: 286, endPoint y: 196, distance: 65.3
click at [286, 204] on div "everything has been working good so far, not sure if the non gfci protected is …" at bounding box center [350, 208] width 239 height 8
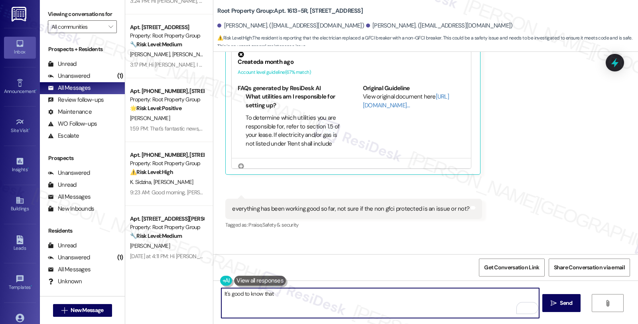
click at [292, 293] on textarea "It's good to know that" at bounding box center [379, 303] width 317 height 30
click at [356, 296] on textarea "It's good to know that it's been working well so far." at bounding box center [379, 303] width 317 height 30
click at [263, 301] on textarea "It's good to know that it's been working well so far. Let's kindly observe and …" at bounding box center [379, 303] width 317 height 30
type textarea "It's good to know that it's been working well so far. Let's kindly observe and …"
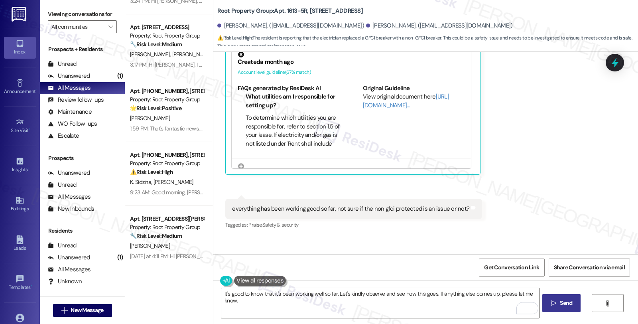
click at [567, 302] on span "Send" at bounding box center [565, 302] width 12 height 8
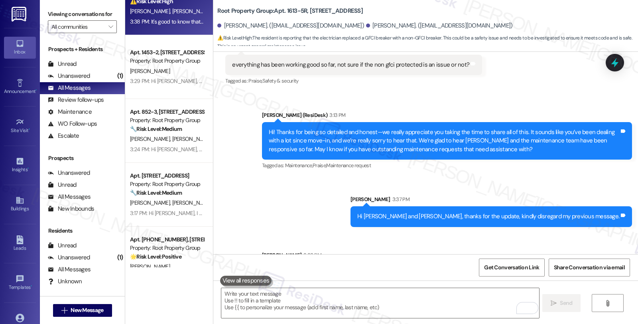
scroll to position [0, 0]
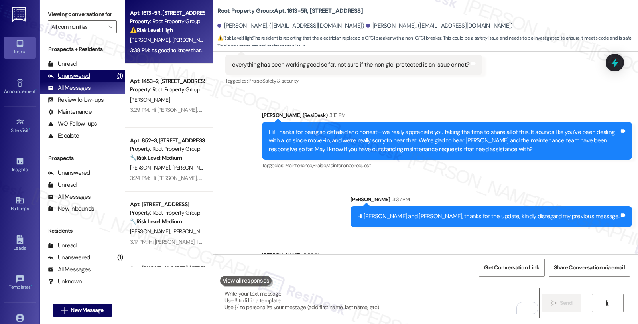
click at [88, 80] on div "Unanswered" at bounding box center [69, 76] width 42 height 8
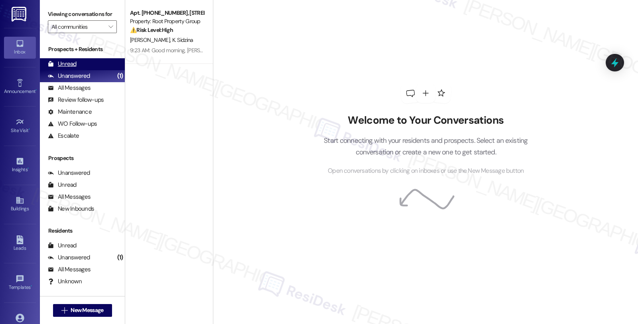
click at [80, 70] on div "Unread (0)" at bounding box center [82, 64] width 85 height 12
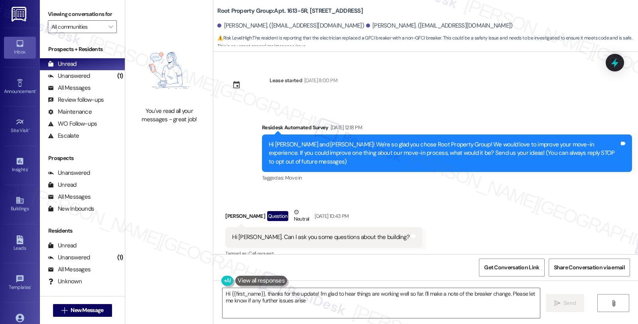
type textarea "Hi {{first_name}}, thanks for the update! I'm glad to hear things are working w…"
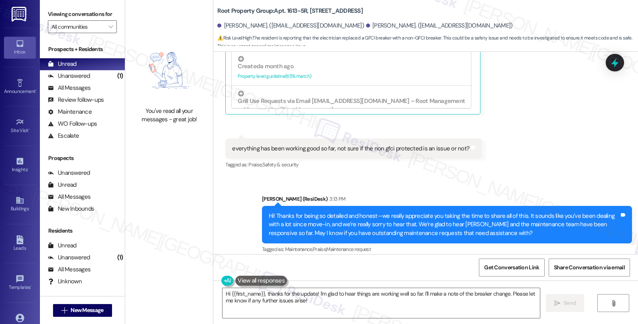
scroll to position [6670, 0]
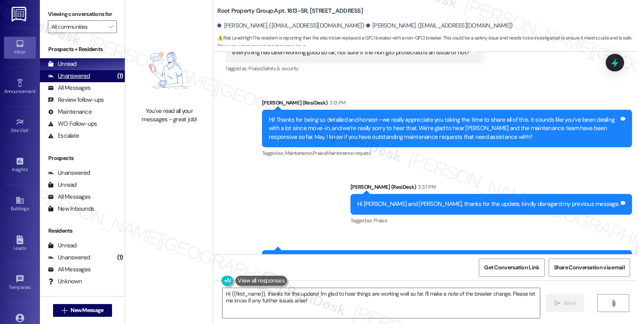
drag, startPoint x: 88, startPoint y: 83, endPoint x: 96, endPoint y: 84, distance: 8.1
click at [88, 80] on div "Unanswered" at bounding box center [69, 76] width 42 height 8
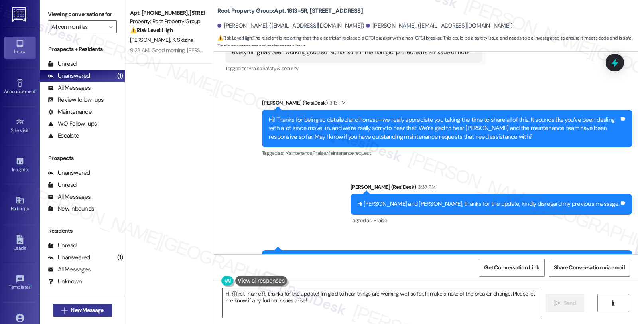
click at [98, 310] on span "New Message" at bounding box center [87, 310] width 33 height 8
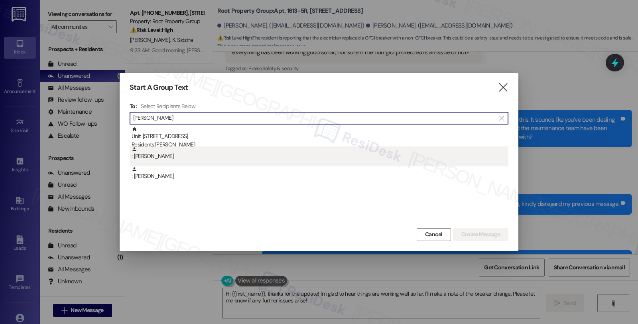
type input "Hickey"
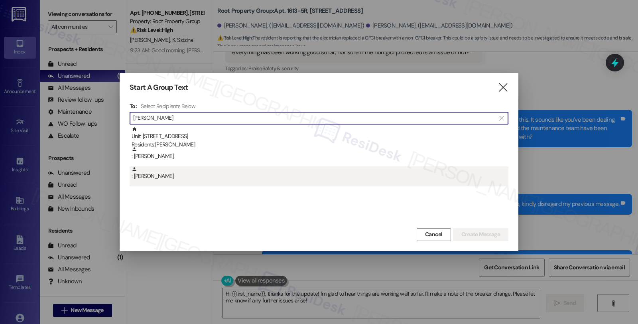
click at [168, 178] on div ": Alec Hickey" at bounding box center [320, 173] width 377 height 14
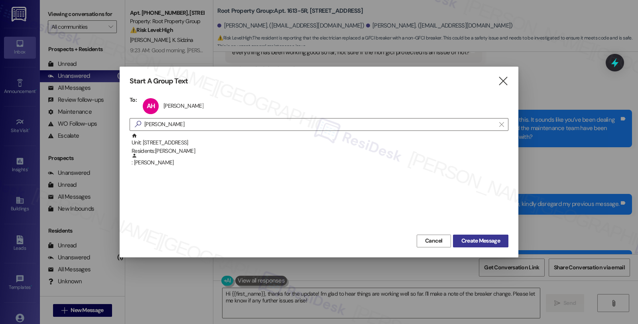
click at [467, 236] on span "Create Message" at bounding box center [480, 240] width 39 height 8
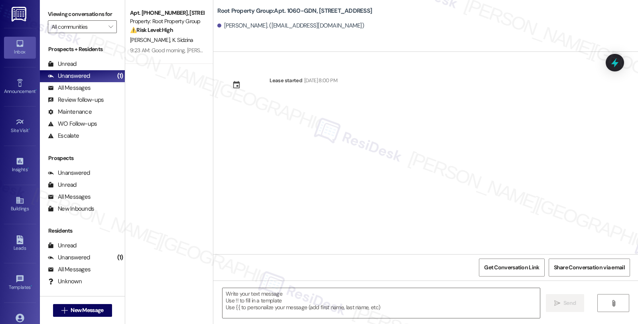
type textarea "Fetching suggested responses. Please feel free to read through the conversation…"
click at [316, 295] on textarea at bounding box center [380, 303] width 317 height 30
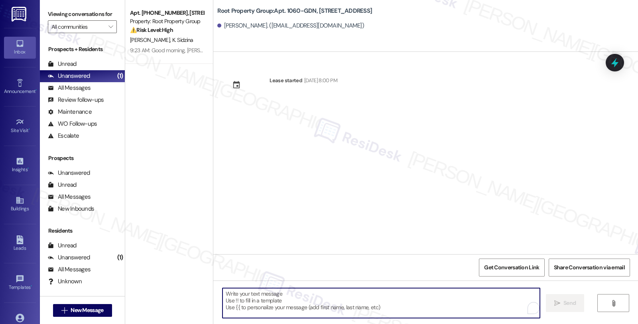
paste textarea "Hi {{first_name}}! We’re so excited you’ve chosen {{property}} as your future h…"
type textarea "Hi {{first_name}}! We’re so excited you’ve chosen {{property}} as your future h…"
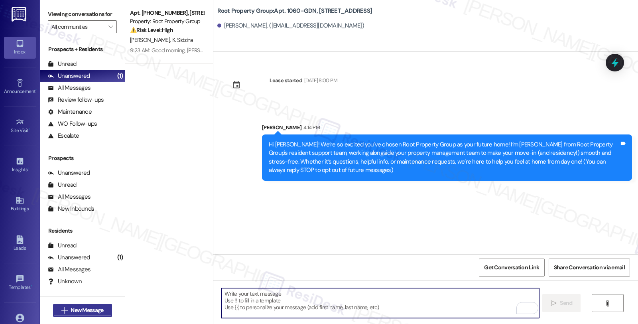
click at [72, 309] on span "New Message" at bounding box center [87, 310] width 33 height 8
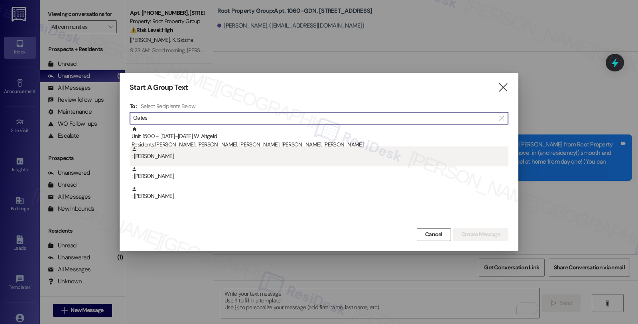
type input "Gates"
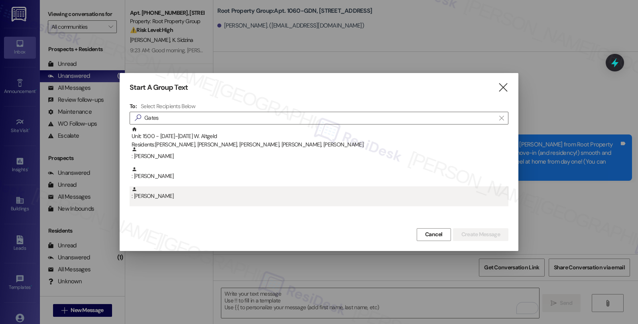
click at [172, 191] on div ": Thomas Gates" at bounding box center [320, 193] width 377 height 14
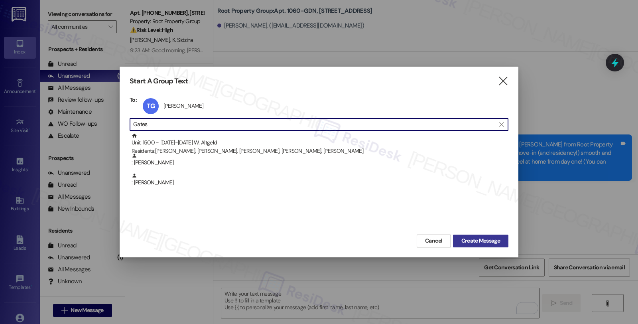
click at [477, 238] on span "Create Message" at bounding box center [480, 240] width 39 height 8
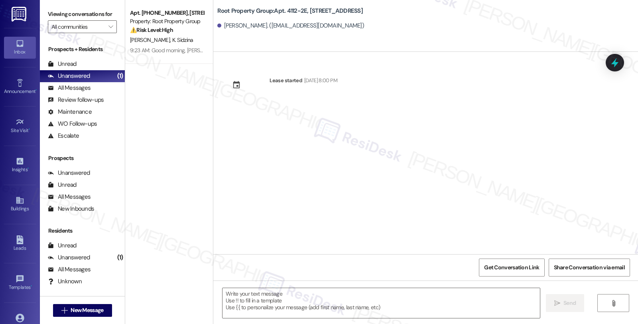
type textarea "Fetching suggested responses. Please feel free to read through the conversation…"
click at [97, 308] on span "New Message" at bounding box center [87, 310] width 33 height 8
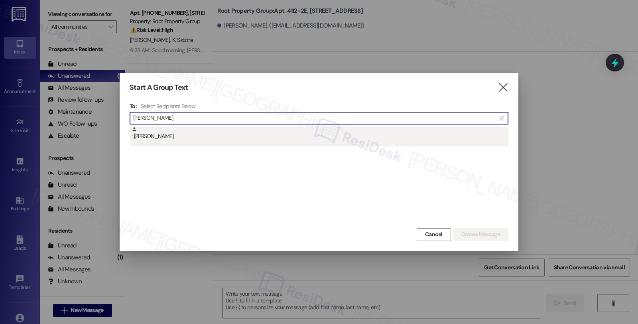
type input "Heffner"
click at [194, 133] on div ": Stephanie Heffner" at bounding box center [320, 133] width 377 height 14
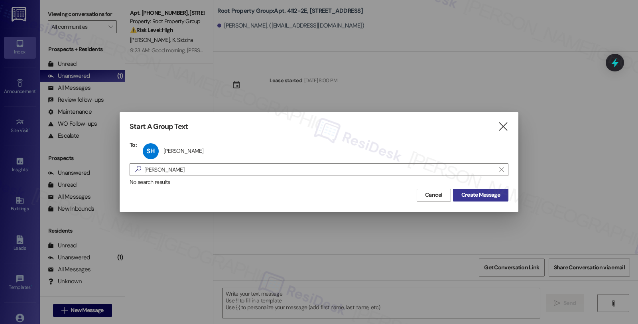
click at [478, 195] on span "Create Message" at bounding box center [480, 194] width 39 height 8
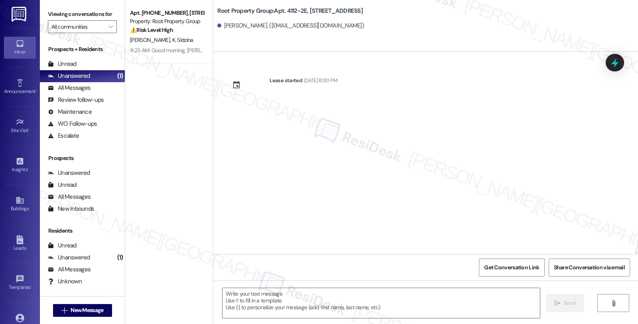
type textarea "Fetching suggested responses. Please feel free to read through the conversation…"
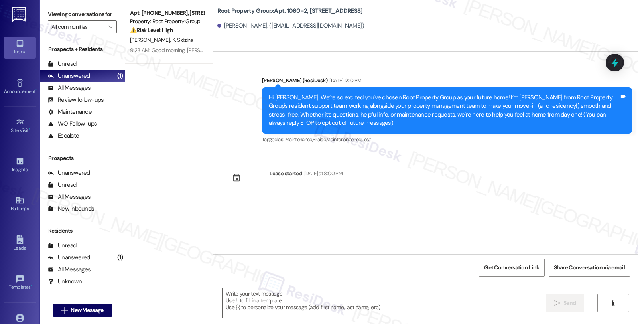
type textarea "Fetching suggested responses. Please feel free to read through the conversation…"
click at [373, 302] on textarea at bounding box center [380, 303] width 317 height 30
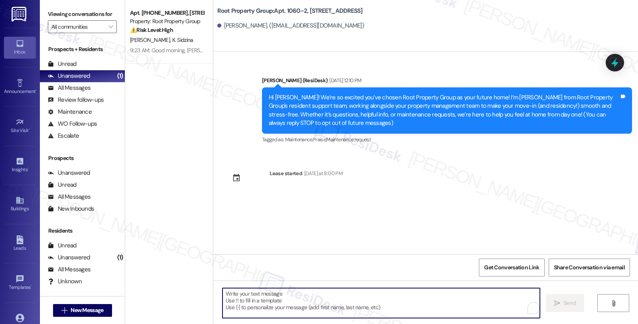
paste textarea "Hi {{first_name}}! Only one week to go until move-in at {{property}} — we can’t…"
type textarea "Hi {{first_name}}! Only one week to go until move-in at {{property}} — we can’t…"
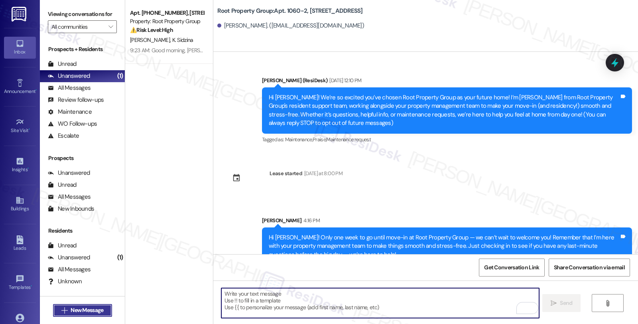
click at [94, 308] on span "New Message" at bounding box center [87, 310] width 33 height 8
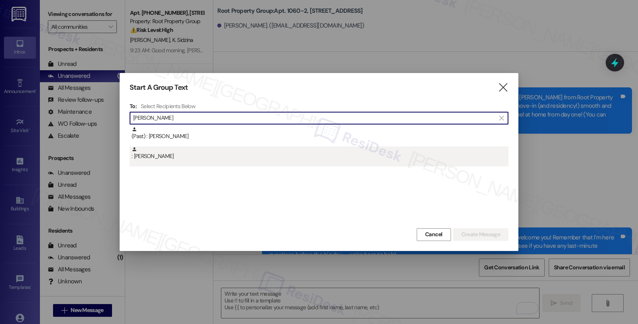
type input "Chambers"
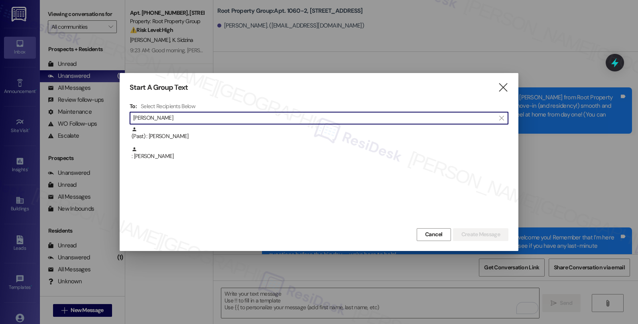
click at [197, 155] on div ": Jordan Chambers" at bounding box center [320, 153] width 377 height 14
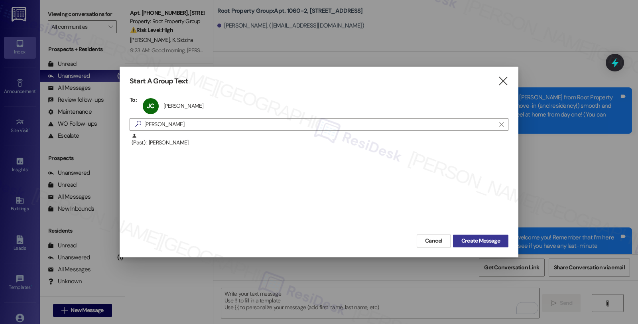
click at [469, 240] on span "Create Message" at bounding box center [480, 240] width 39 height 8
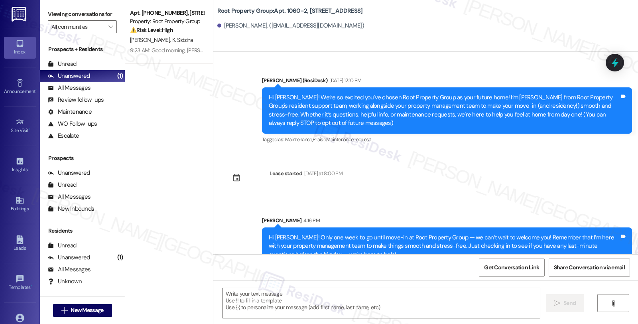
type textarea "Fetching suggested responses. Please feel free to read through the conversation…"
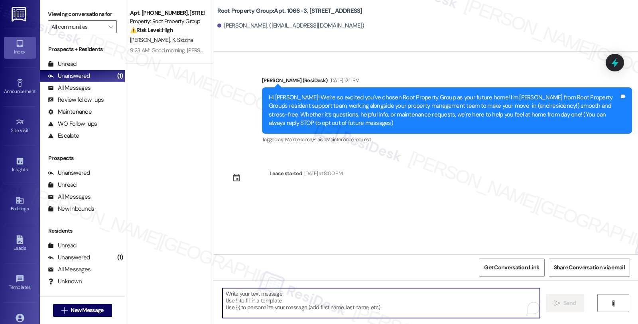
click at [361, 314] on textarea "To enrich screen reader interactions, please activate Accessibility in Grammarl…" at bounding box center [380, 303] width 317 height 30
paste textarea "Hi {{first_name}}! Only one week to go until move-in at {{property}} — we can’t…"
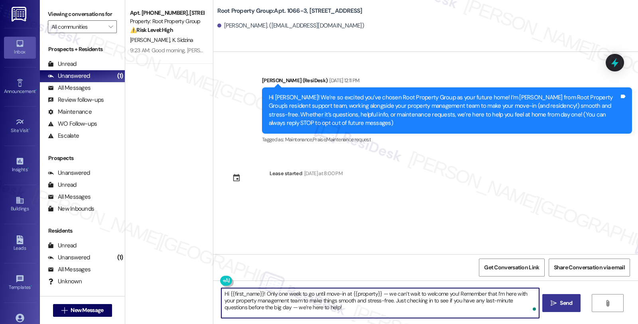
type textarea "Hi {{first_name}}! Only one week to go until move-in at {{property}} — we can’t…"
click at [563, 305] on span "Send" at bounding box center [565, 302] width 12 height 8
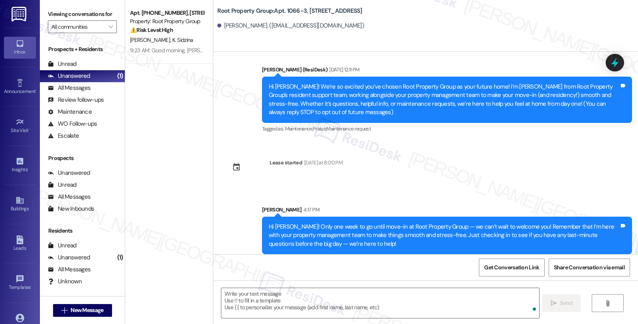
scroll to position [17, 0]
